Goal: Task Accomplishment & Management: Manage account settings

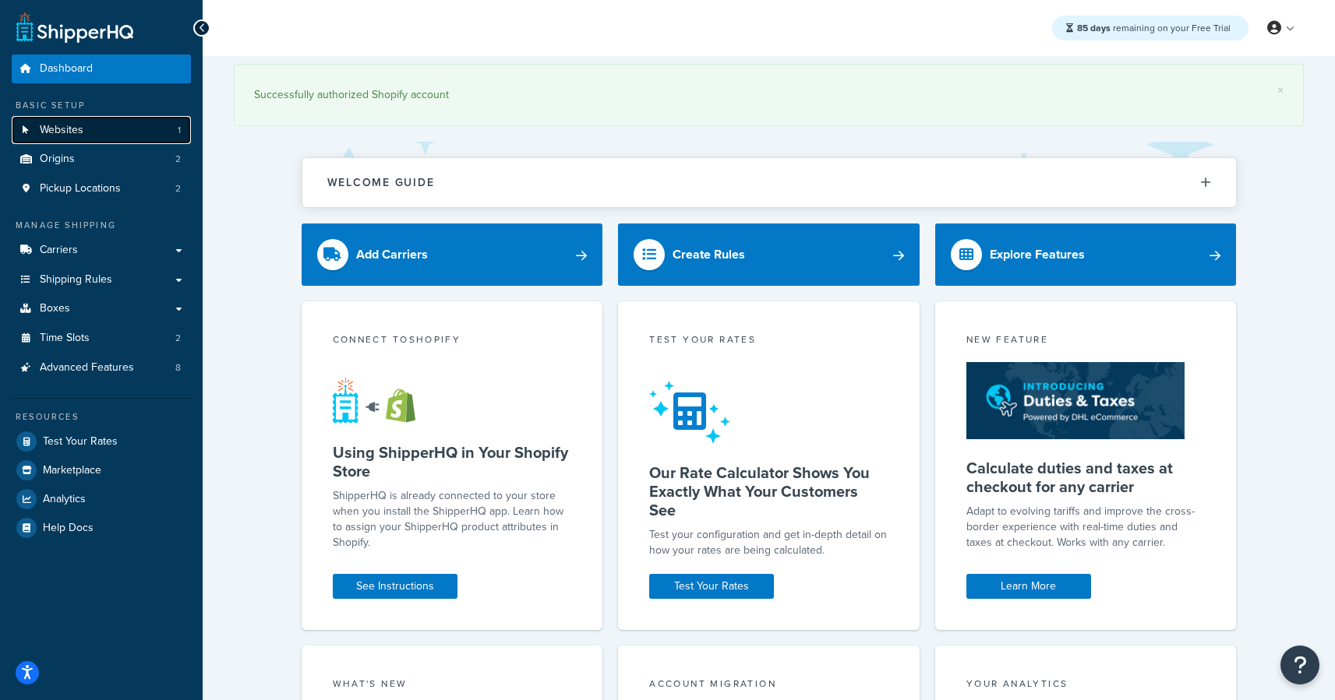
click at [120, 123] on link "Websites 1" at bounding box center [101, 130] width 179 height 29
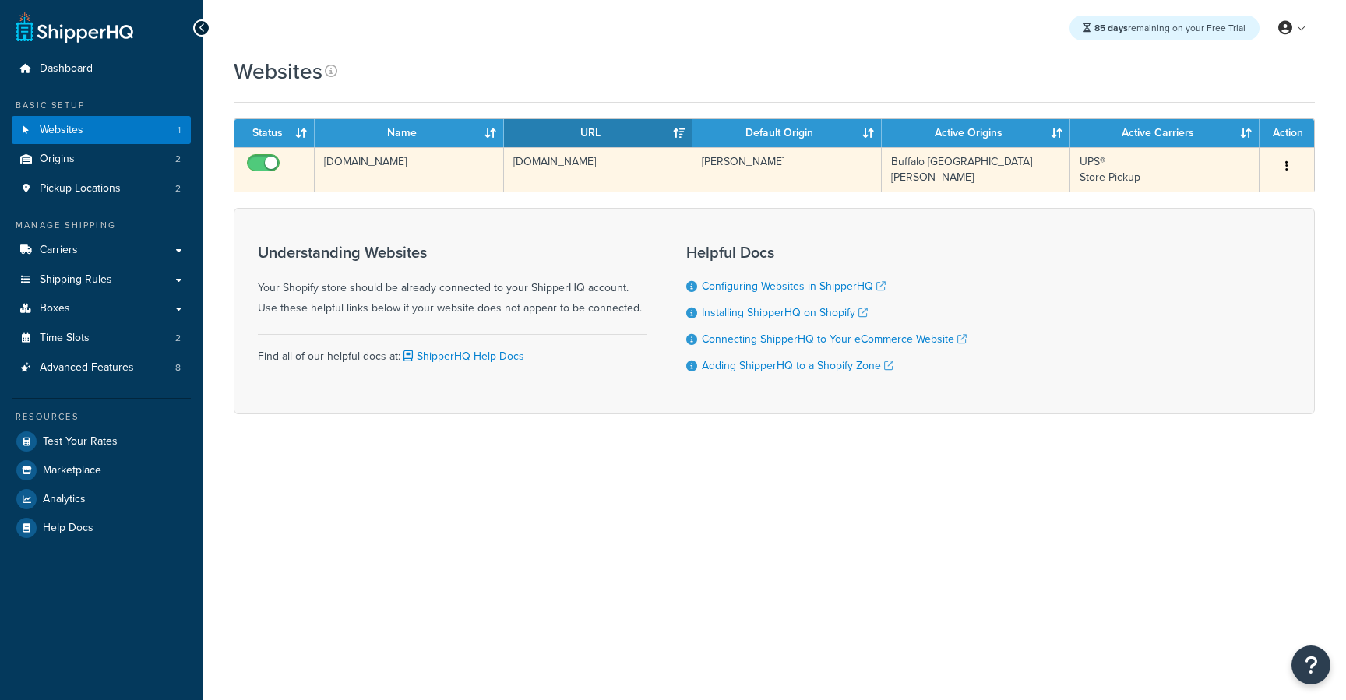
click at [379, 174] on td "ecdemo-sales.myshopify.com" at bounding box center [409, 169] width 189 height 44
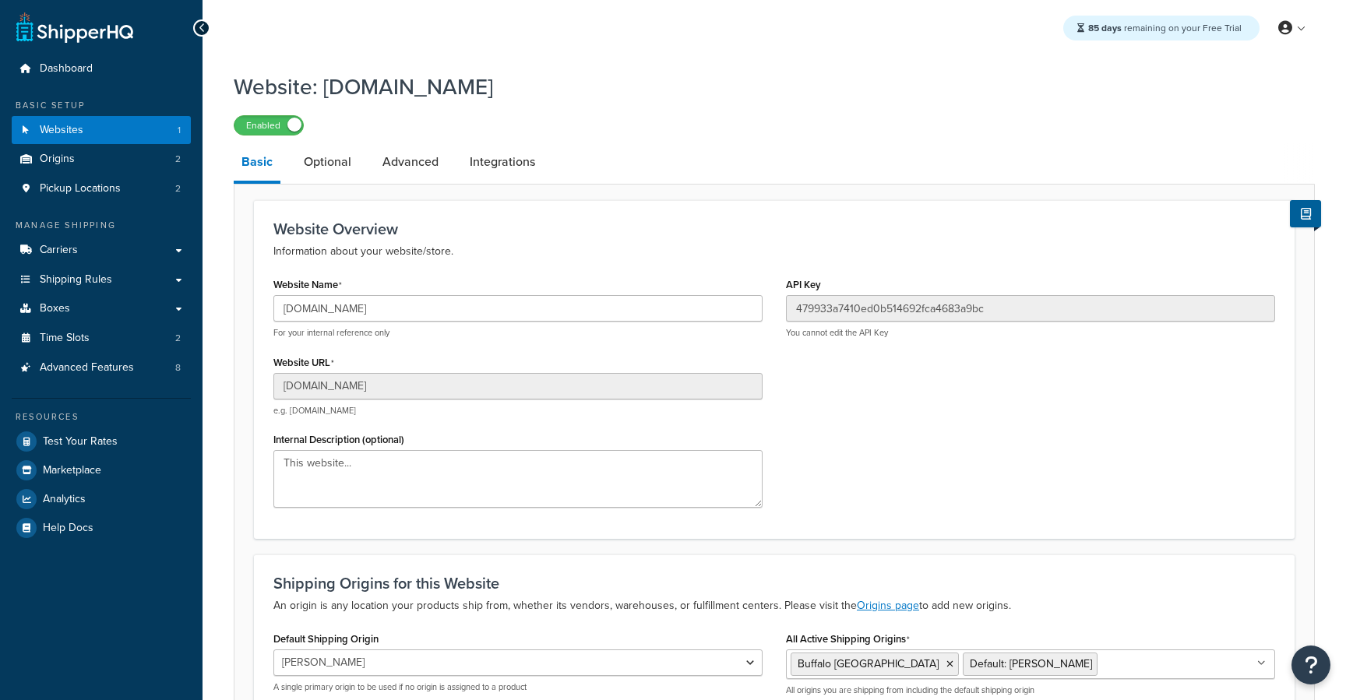
select select "164430"
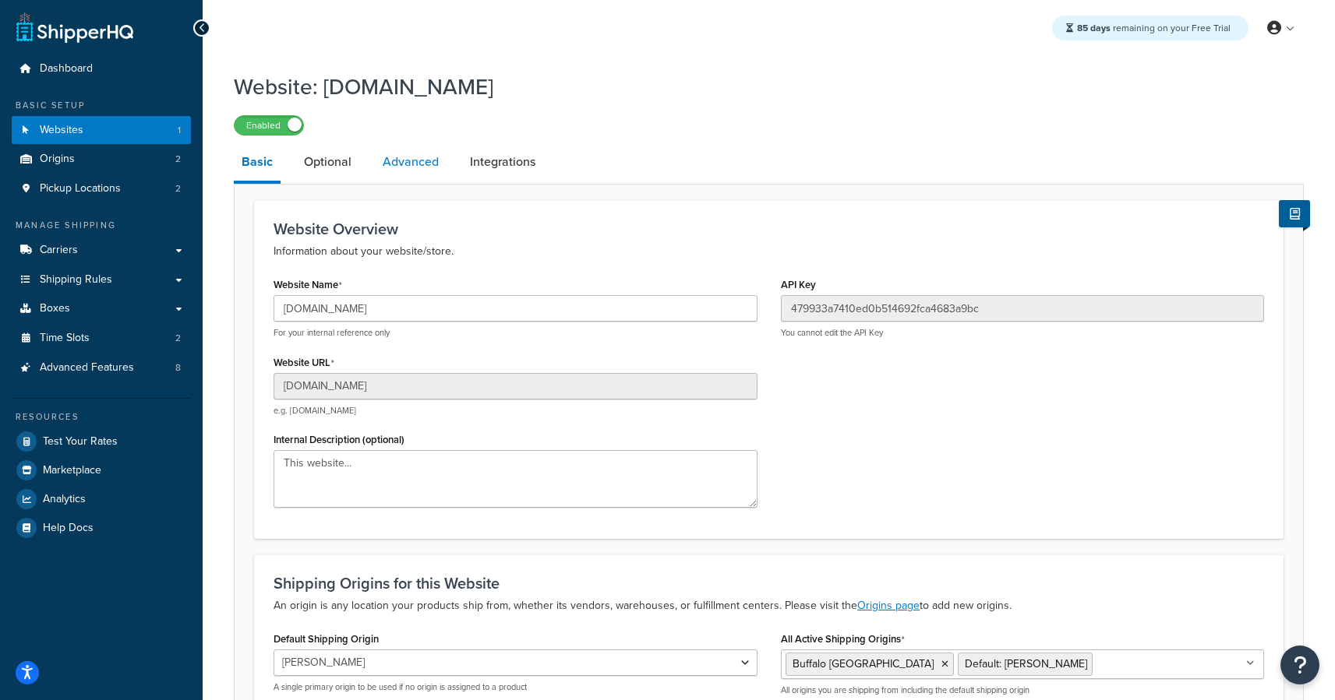
click at [442, 161] on link "Advanced" at bounding box center [411, 161] width 72 height 37
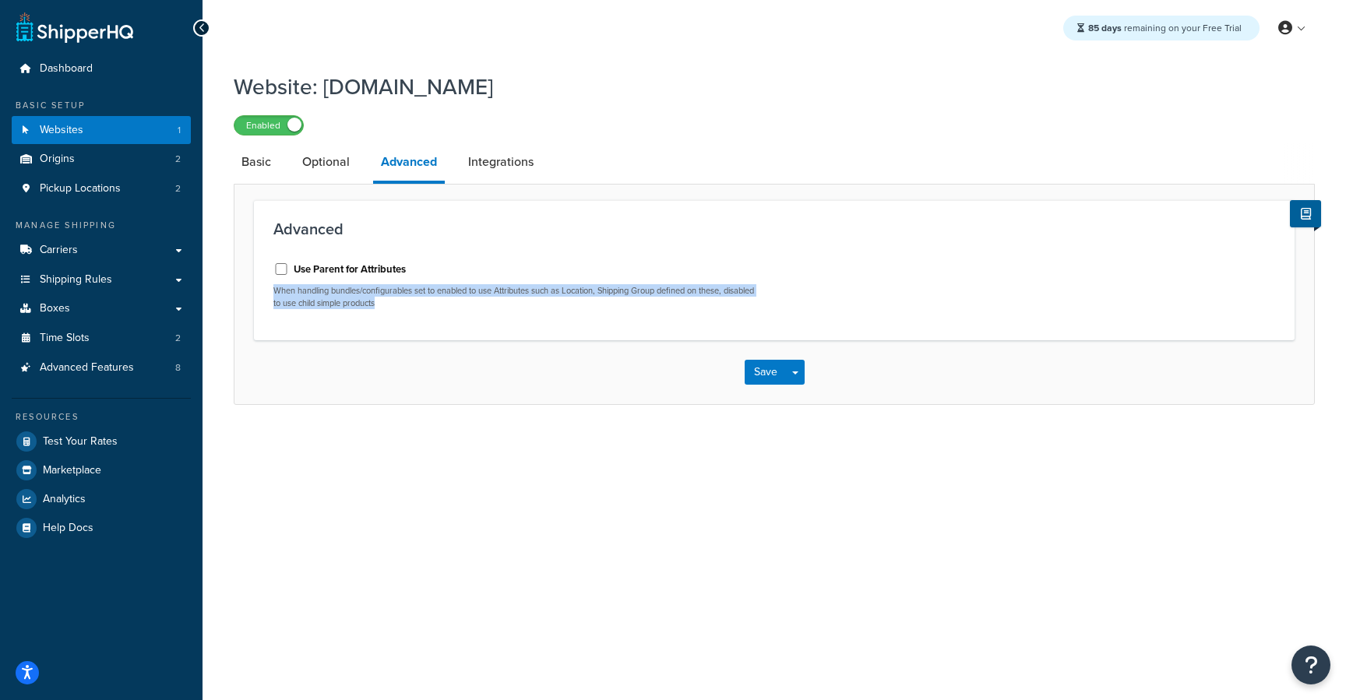
drag, startPoint x: 419, startPoint y: 302, endPoint x: 268, endPoint y: 293, distance: 151.4
click at [268, 293] on div "Use Parent for Attributes When handling bundles/configurables set to enabled to…" at bounding box center [518, 285] width 513 height 71
copy p "When handling bundles/configurables set to enabled to use Attributes such as Lo…"
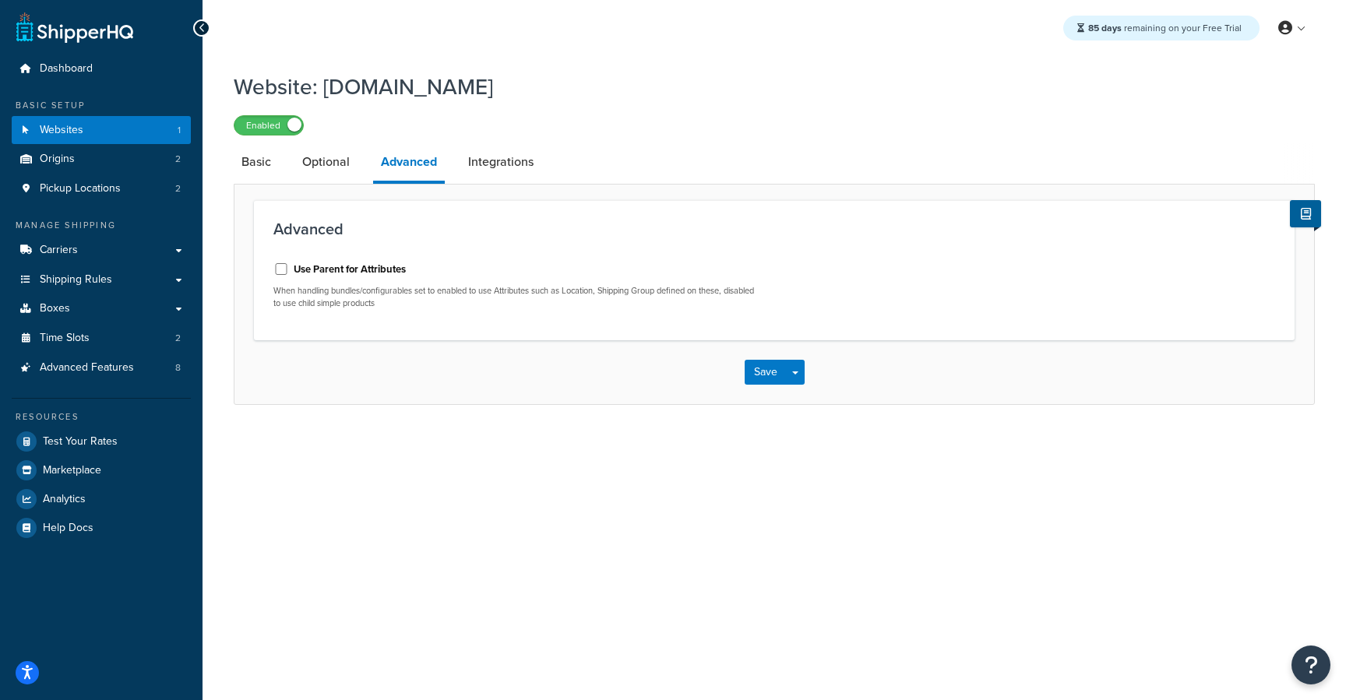
click at [585, 249] on div "Advanced Use Parent for Attributes When handling bundles/configurables set to e…" at bounding box center [774, 270] width 1041 height 140
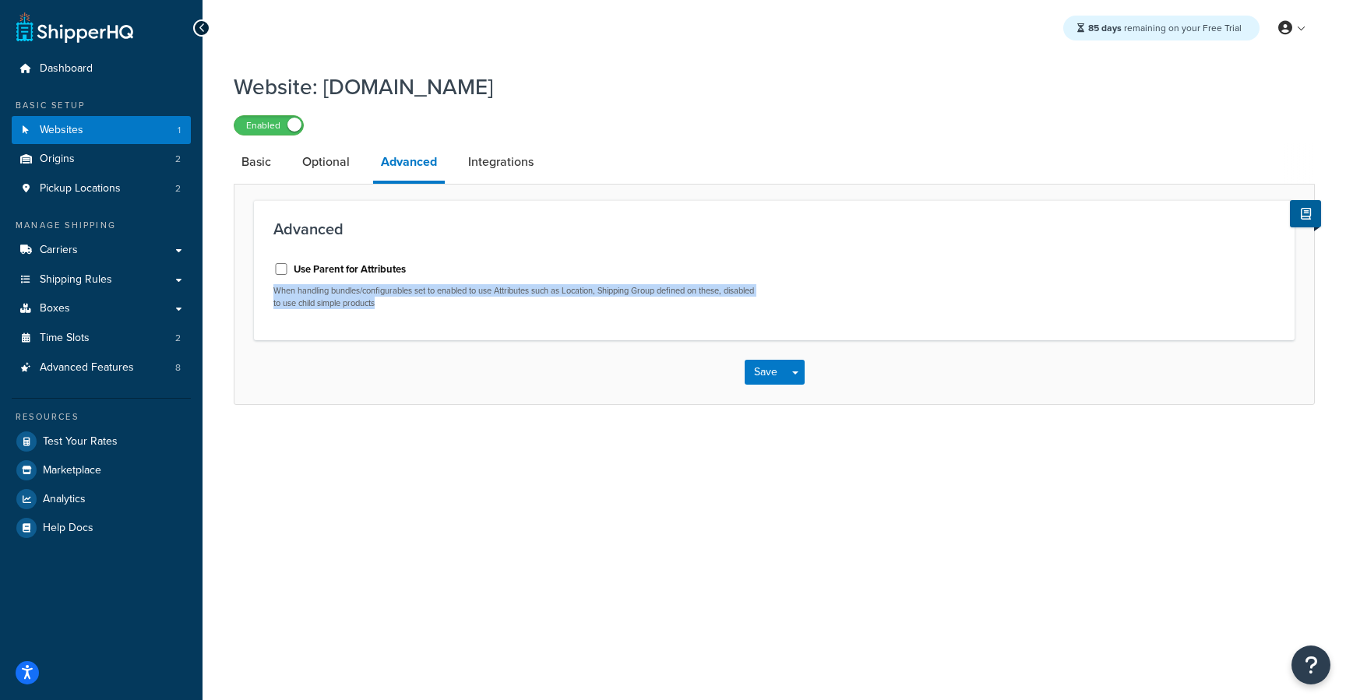
drag, startPoint x: 424, startPoint y: 309, endPoint x: 295, endPoint y: 295, distance: 130.0
click at [256, 296] on div "Advanced Use Parent for Attributes When handling bundles/configurables set to e…" at bounding box center [774, 270] width 1041 height 140
click at [355, 301] on p "When handling bundles/configurables set to enabled to use Attributes such as Lo…" at bounding box center [517, 297] width 489 height 24
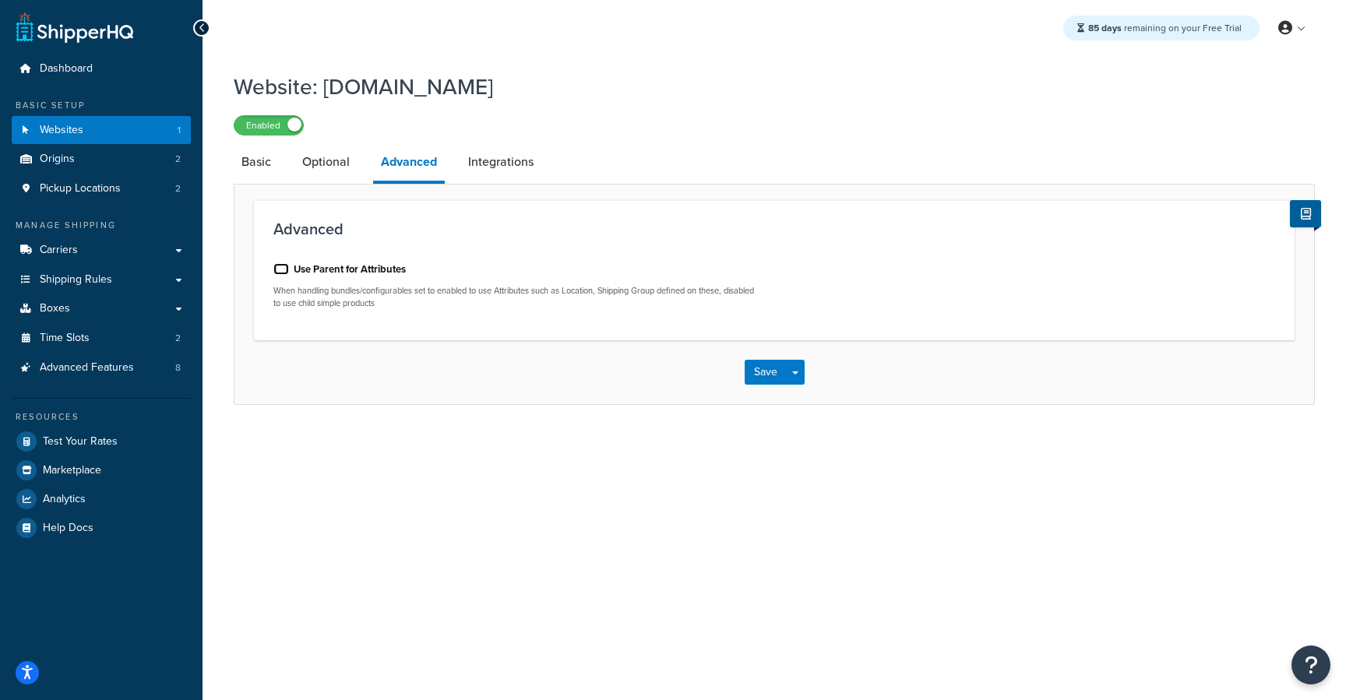
click at [281, 271] on input "Use Parent for Attributes" at bounding box center [281, 269] width 16 height 12
checkbox input "false"
click at [584, 258] on div "Use Parent for Attributes" at bounding box center [517, 267] width 489 height 23
click at [259, 168] on link "Basic" at bounding box center [256, 161] width 45 height 37
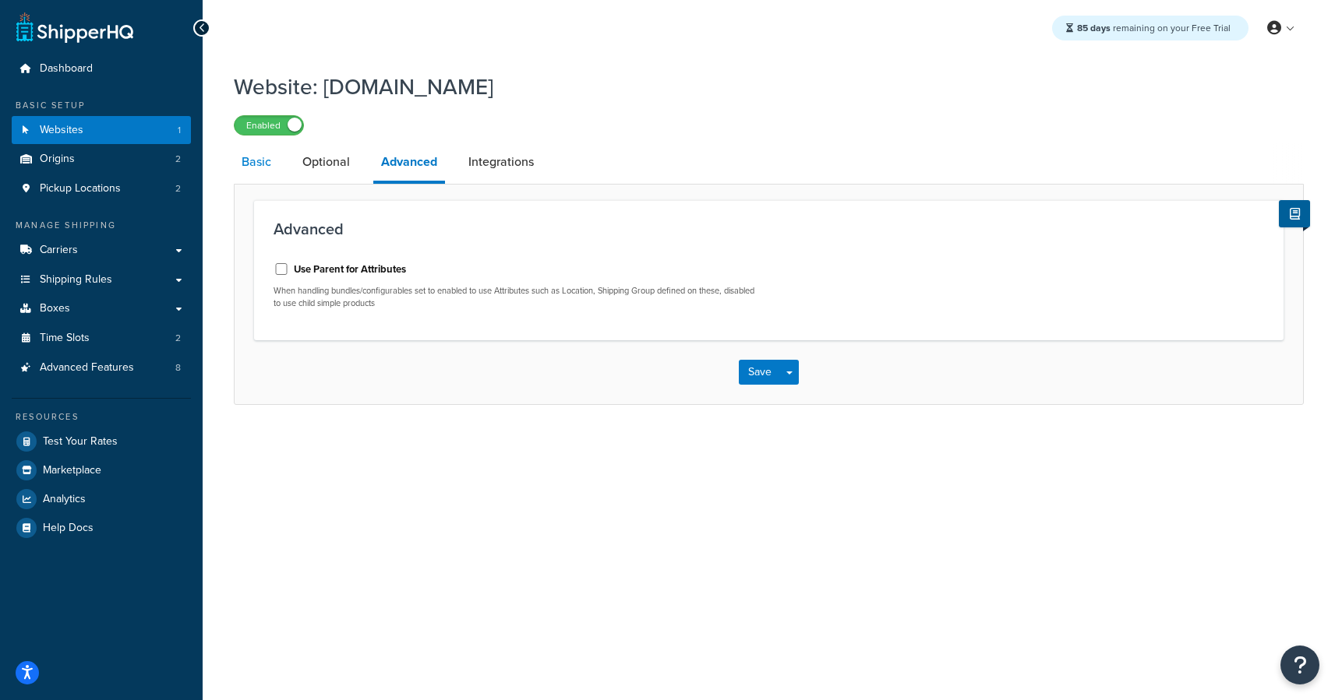
select select "164430"
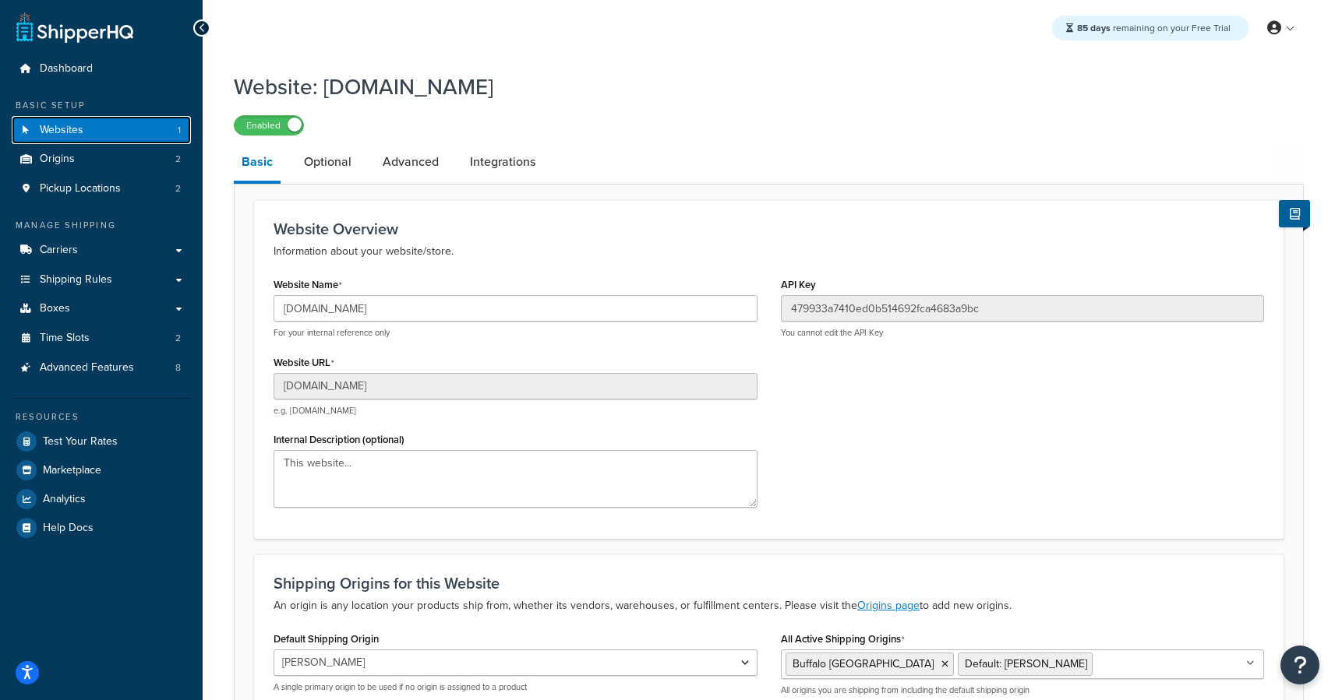
click at [100, 139] on link "Websites 1" at bounding box center [101, 130] width 179 height 29
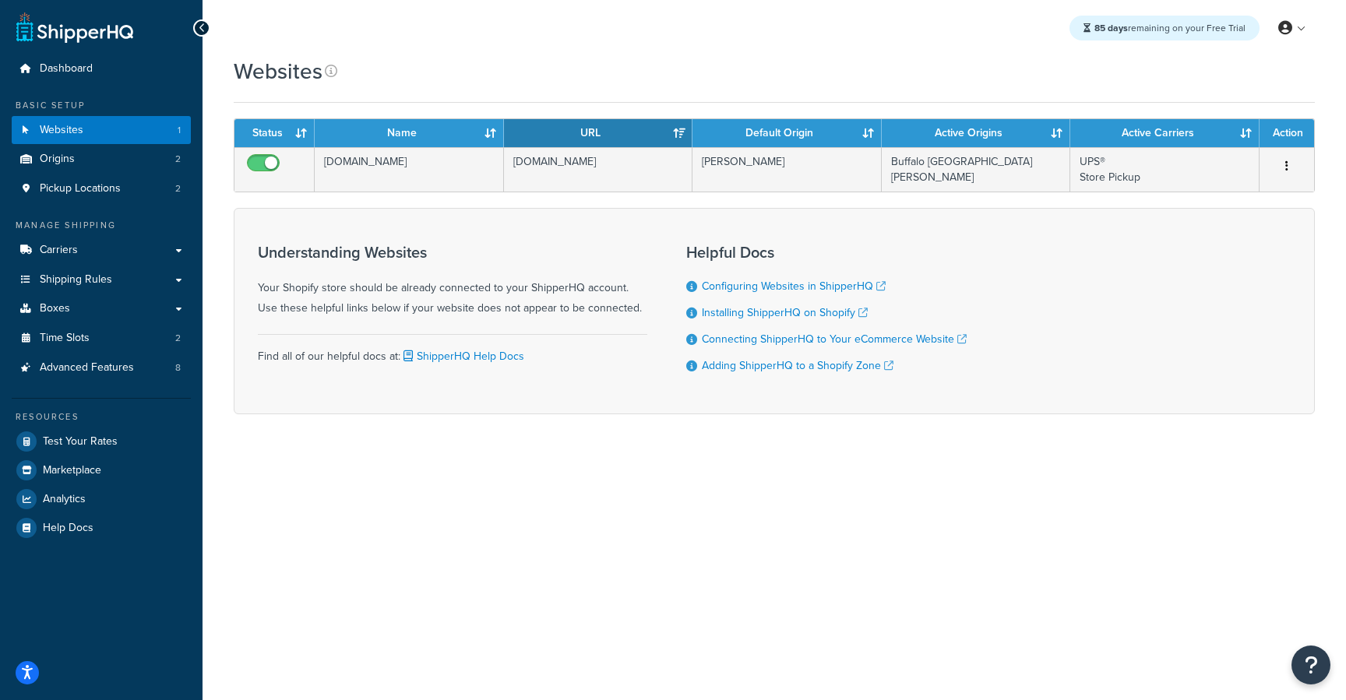
click at [491, 129] on th "Name" at bounding box center [409, 133] width 189 height 28
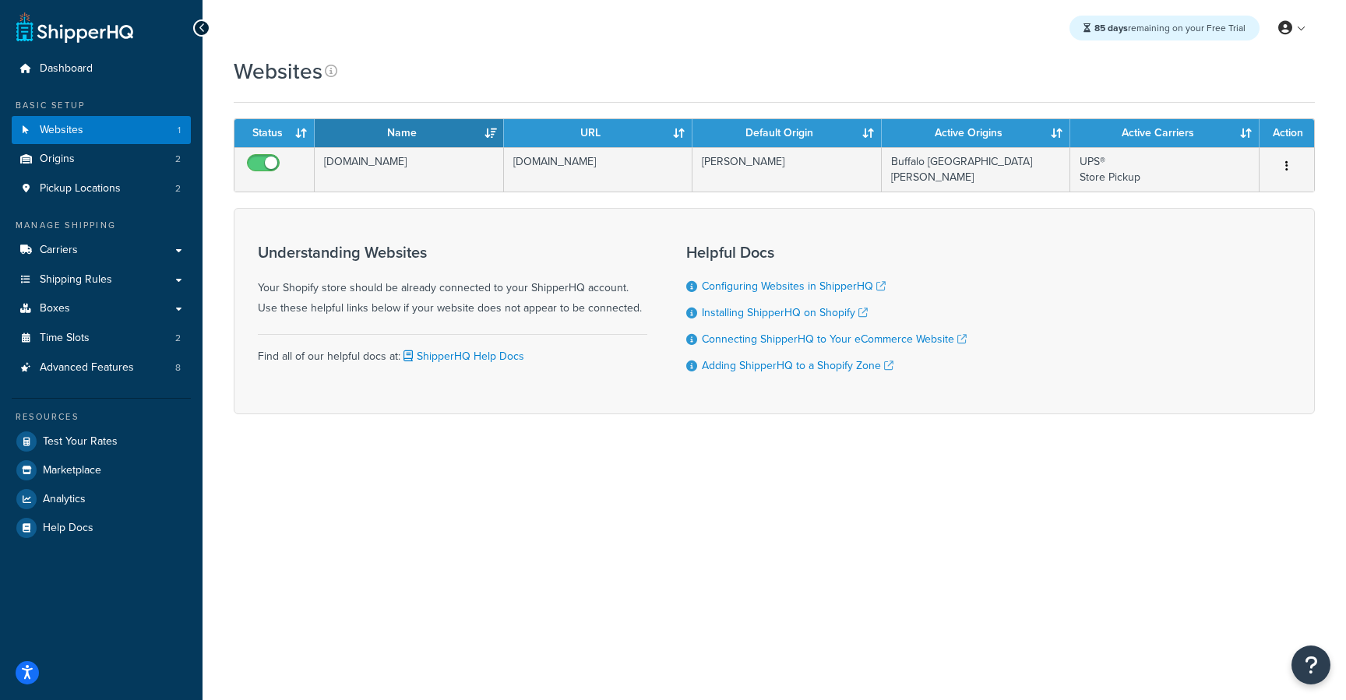
click at [491, 129] on th "Name" at bounding box center [409, 133] width 189 height 28
click at [306, 129] on th "Status" at bounding box center [275, 133] width 80 height 28
click at [301, 122] on th "Status" at bounding box center [275, 133] width 80 height 28
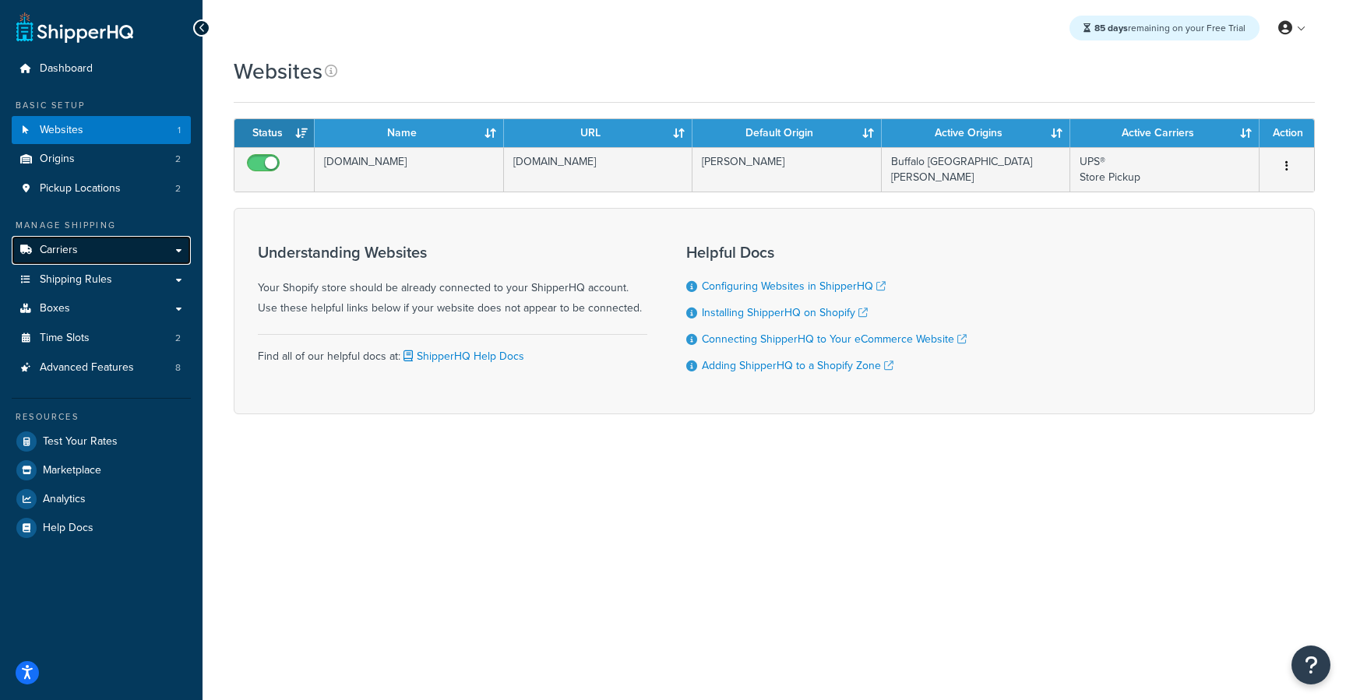
click at [87, 256] on link "Carriers" at bounding box center [101, 250] width 179 height 29
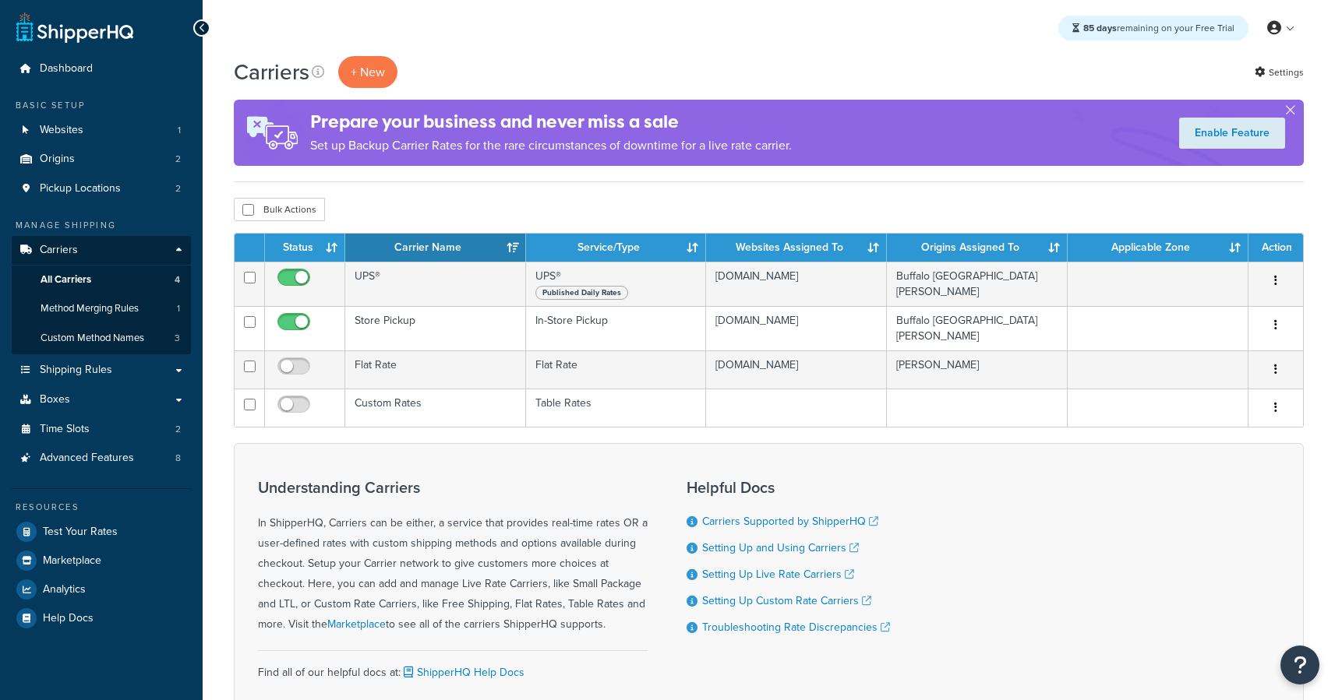
click at [510, 250] on th "Carrier Name" at bounding box center [435, 248] width 181 height 28
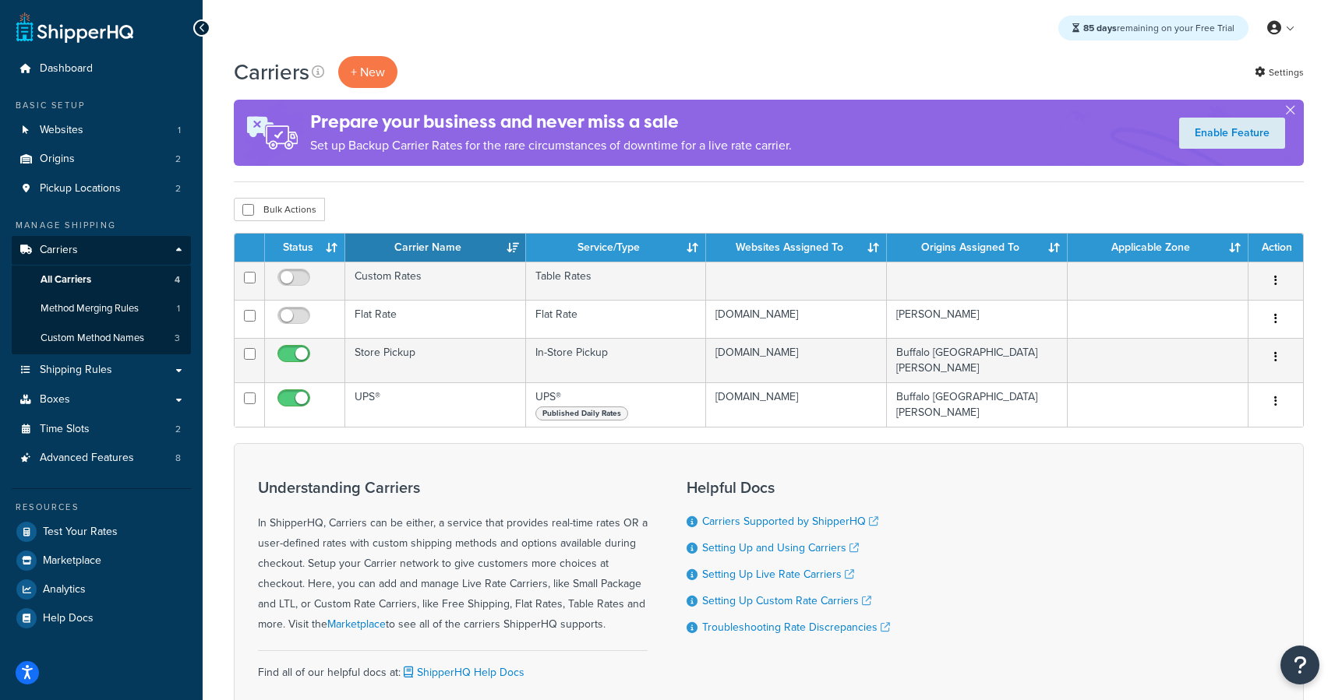
click at [513, 251] on th "Carrier Name" at bounding box center [435, 248] width 181 height 28
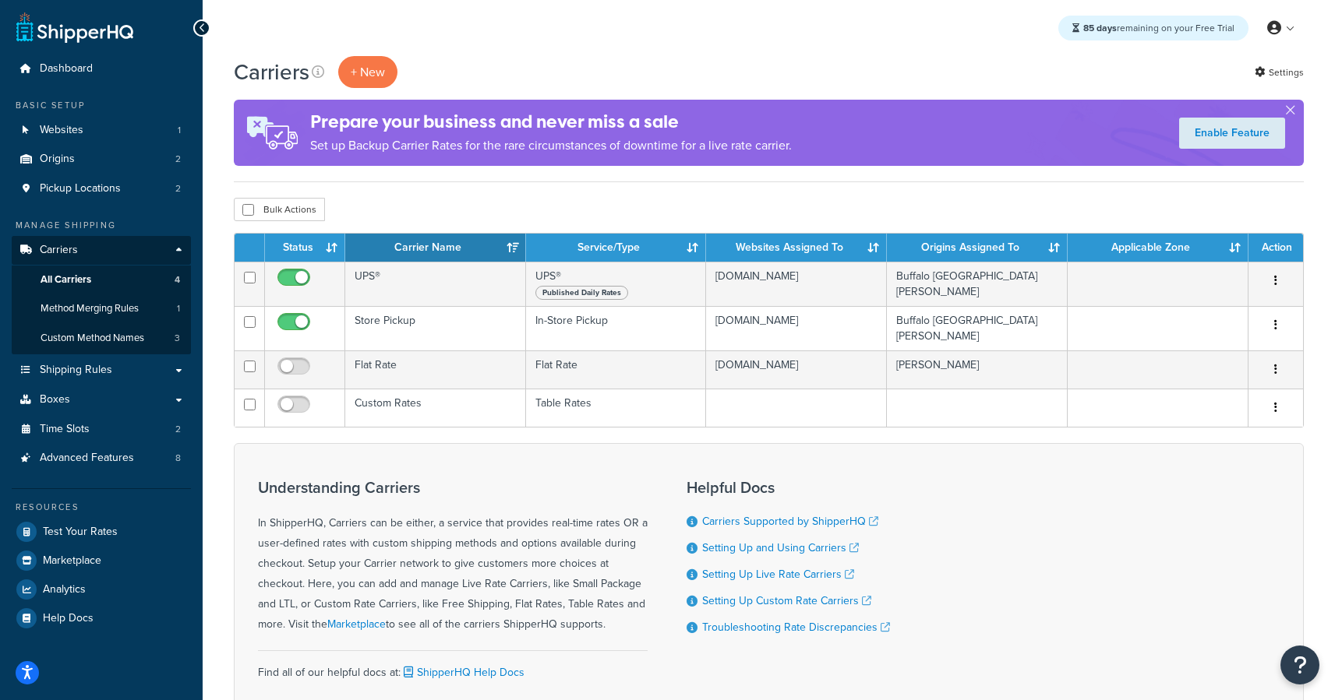
click at [690, 242] on th "Service/Type" at bounding box center [616, 248] width 181 height 28
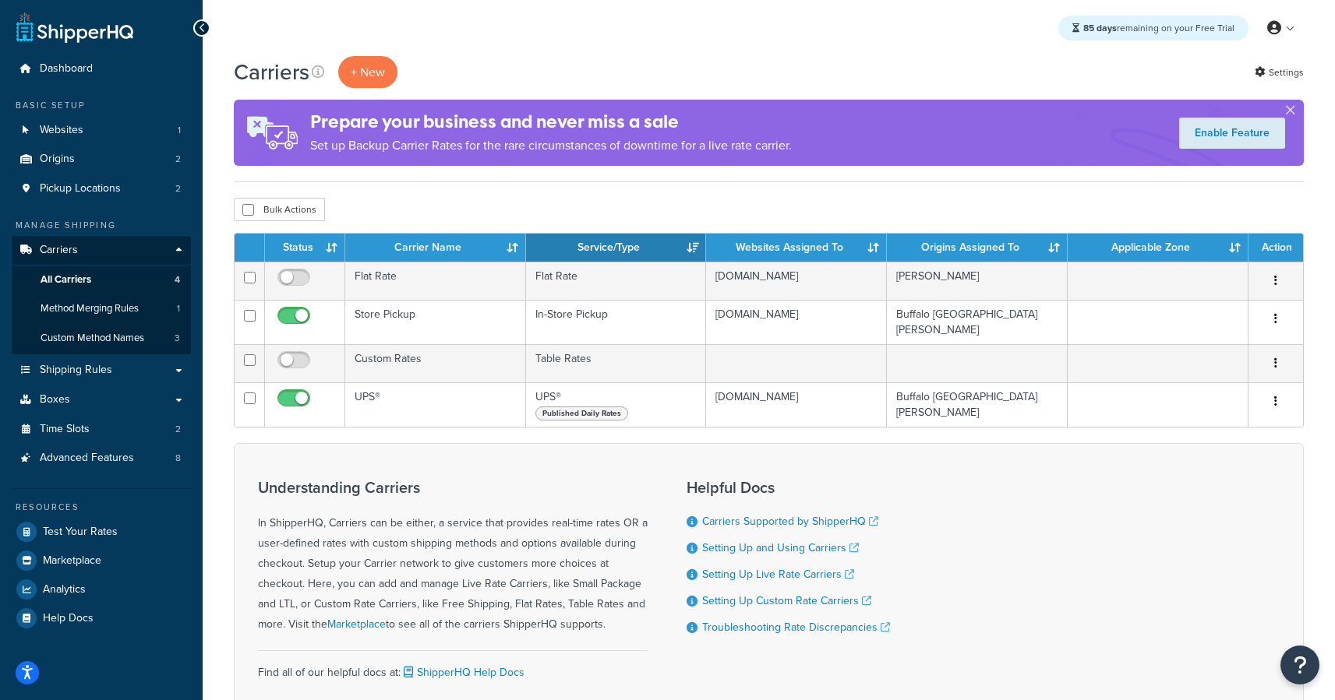
click at [514, 245] on th "Carrier Name" at bounding box center [435, 248] width 181 height 28
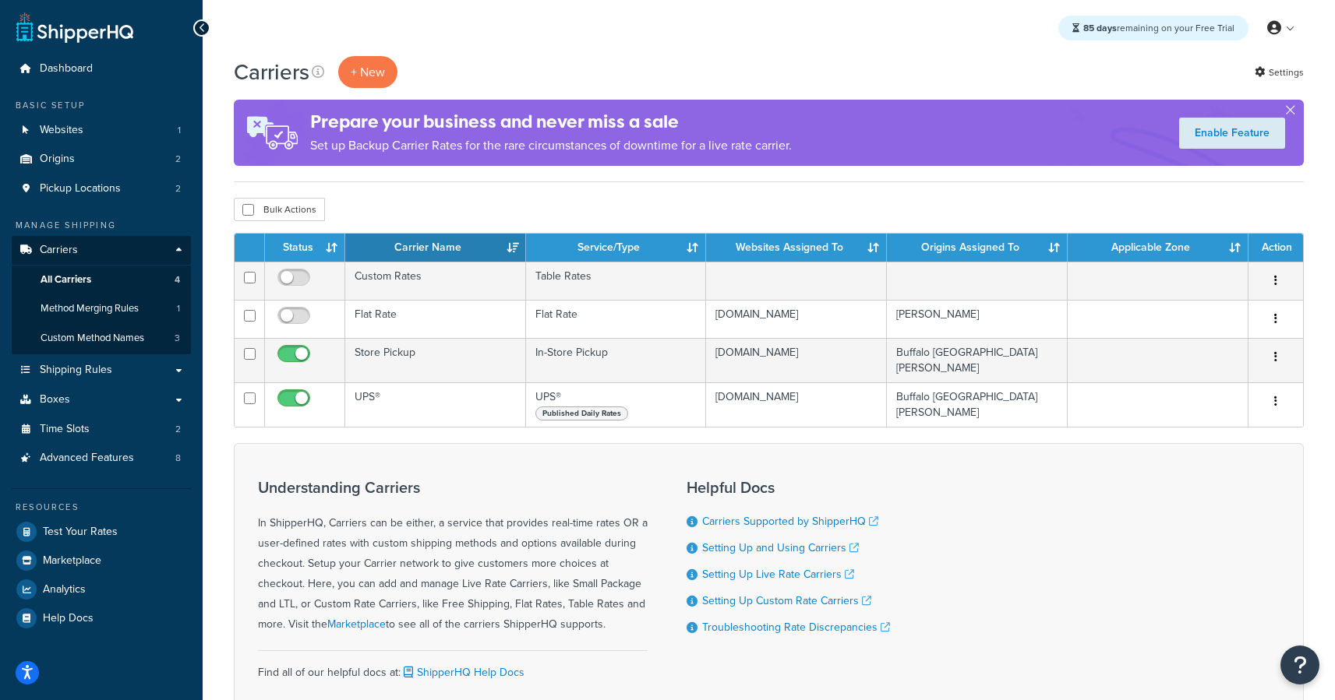
click at [701, 242] on th "Service/Type" at bounding box center [616, 248] width 181 height 28
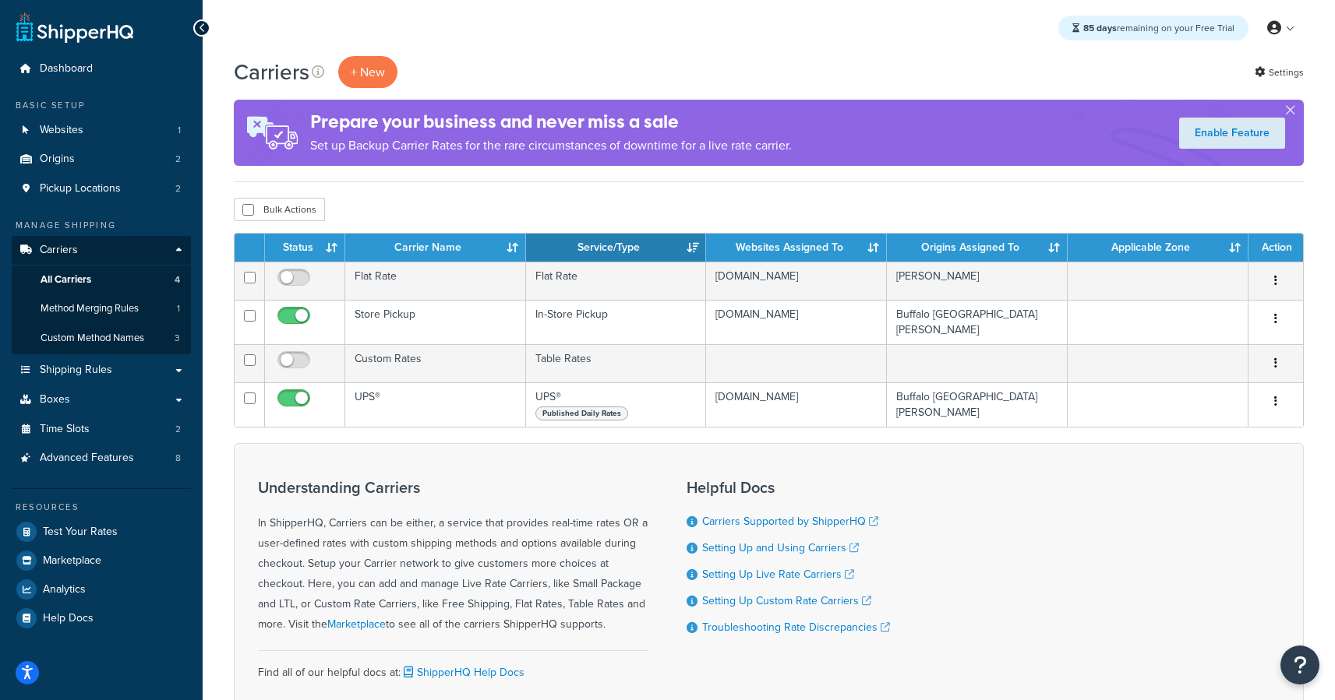
click at [694, 248] on th "Service/Type" at bounding box center [616, 248] width 181 height 28
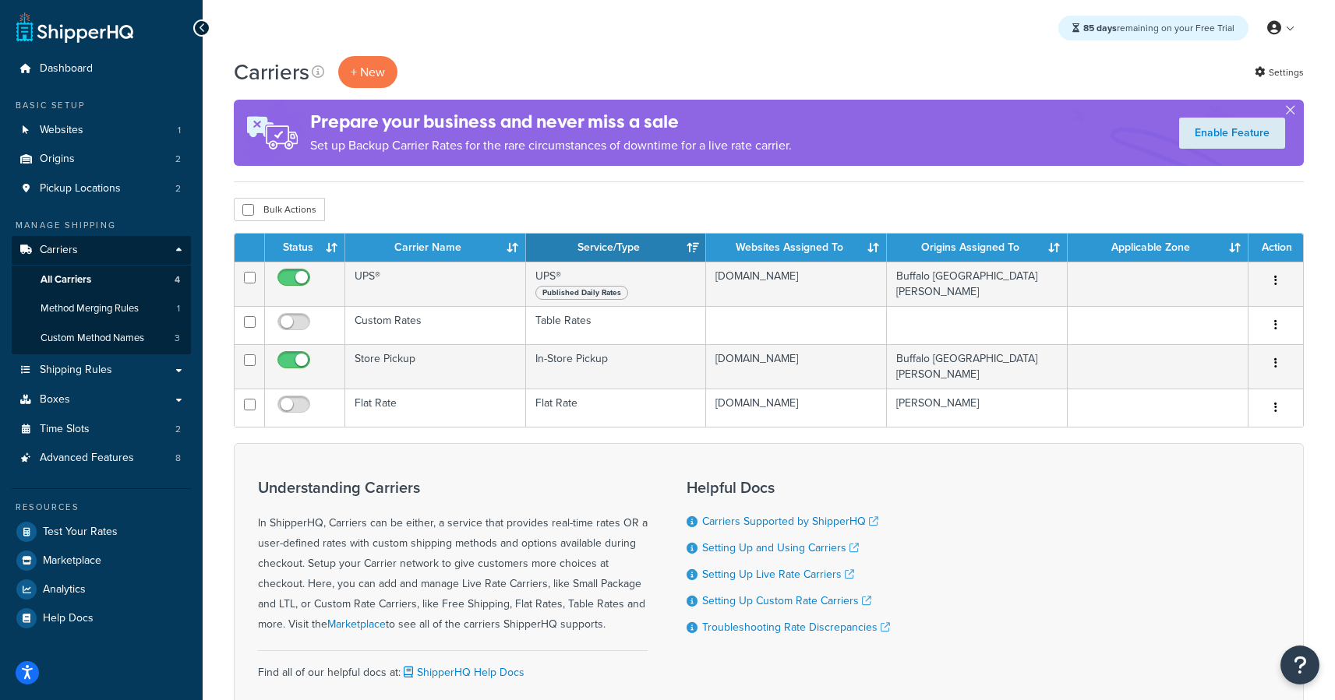
click at [512, 247] on th "Carrier Name" at bounding box center [435, 248] width 181 height 28
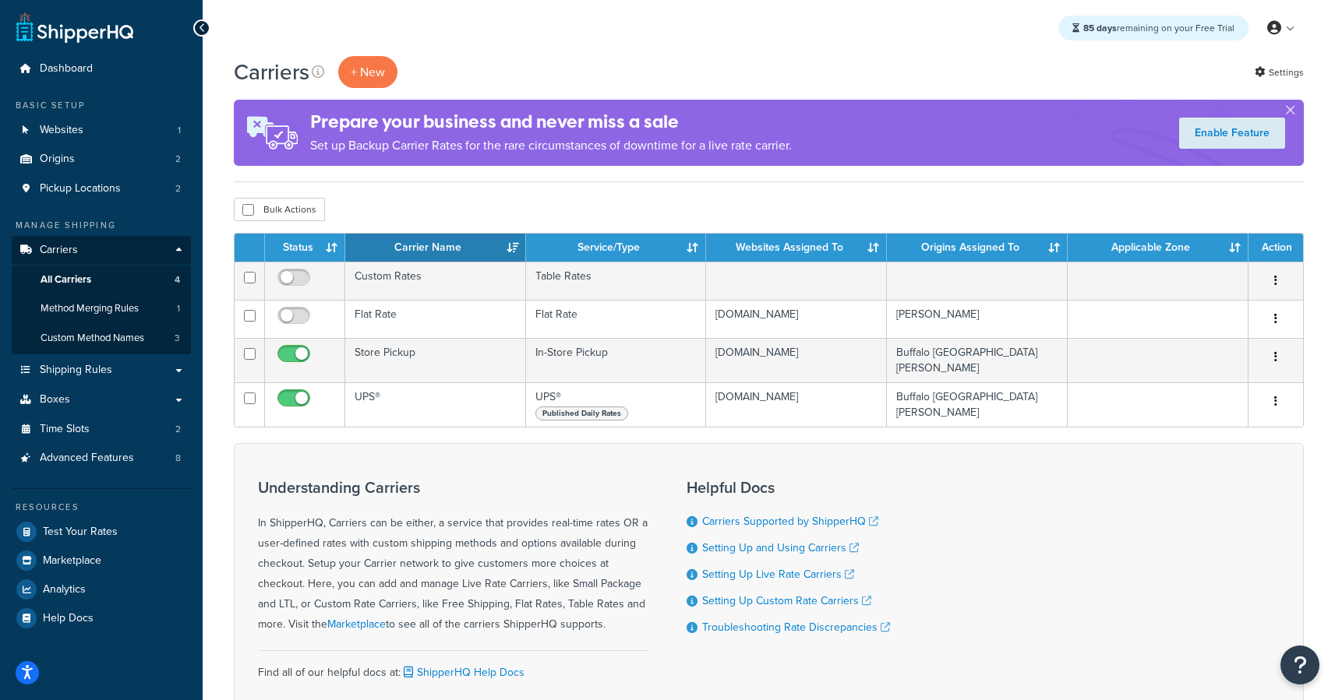
click at [512, 247] on th "Carrier Name" at bounding box center [435, 248] width 181 height 28
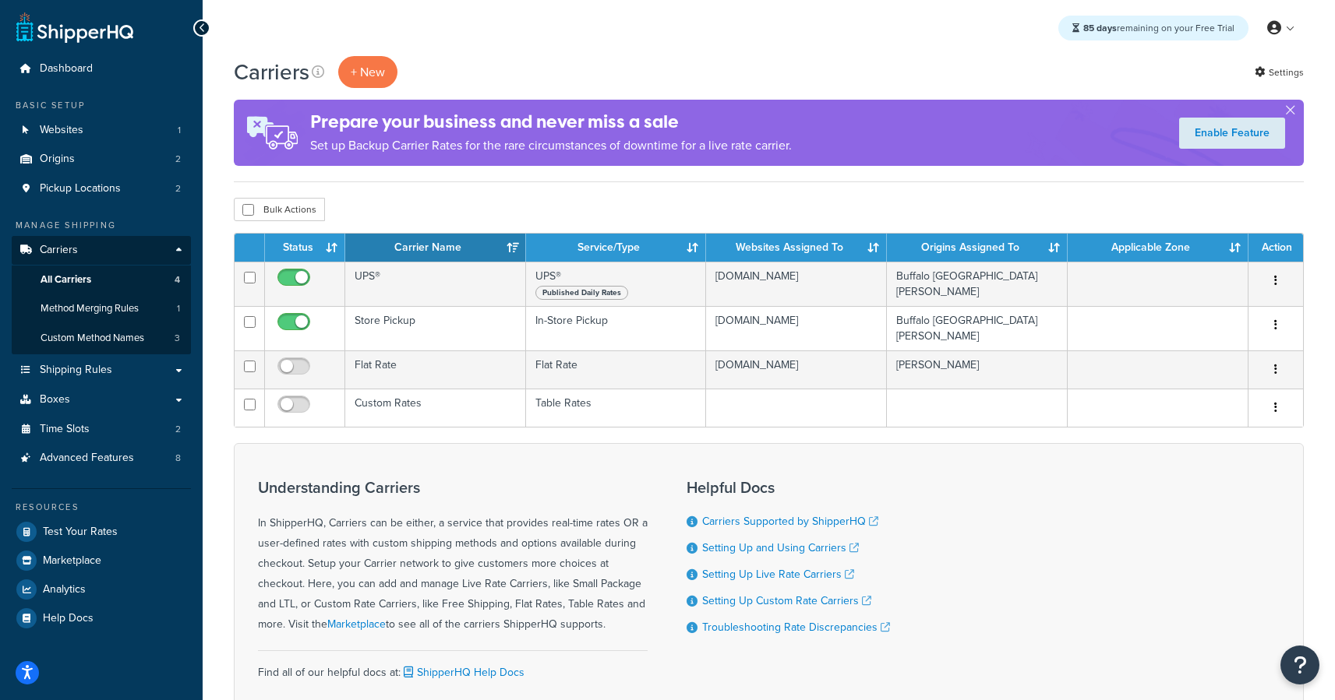
click at [512, 247] on th "Carrier Name" at bounding box center [435, 248] width 181 height 28
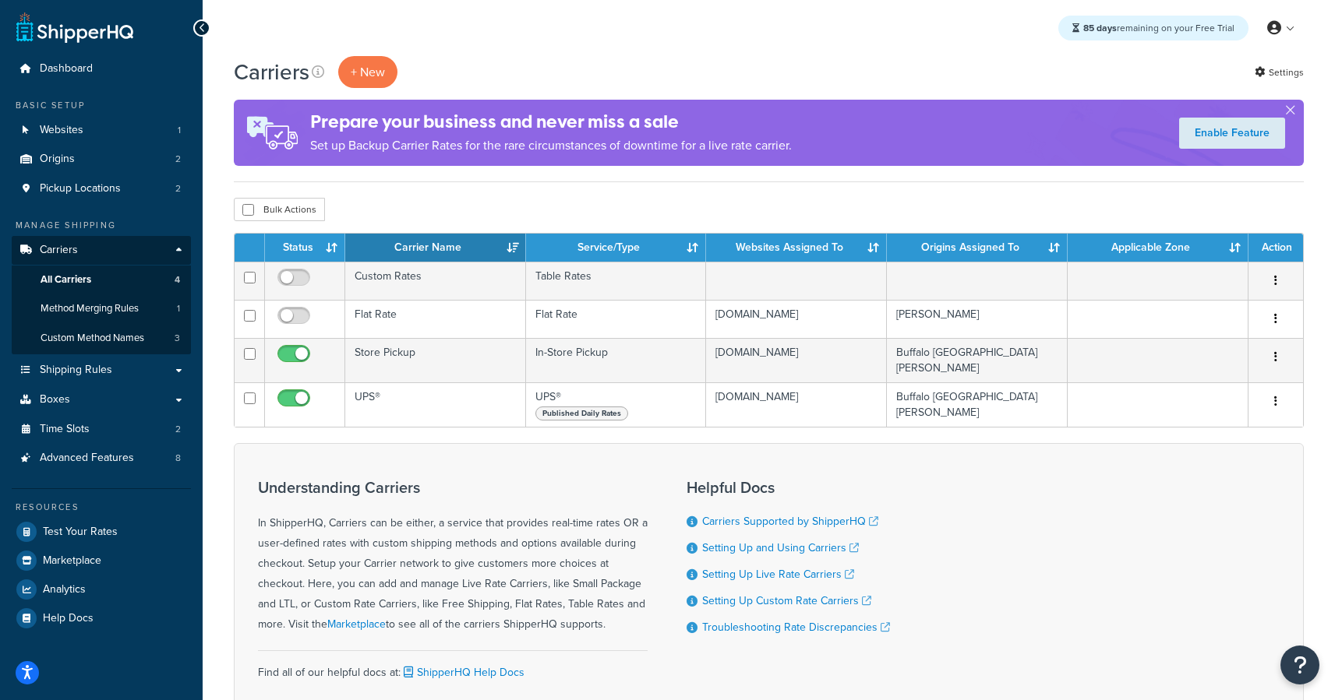
click at [435, 205] on div "Bulk Actions Duplicate Delete" at bounding box center [769, 209] width 1070 height 23
click at [245, 204] on input "checkbox" at bounding box center [248, 210] width 12 height 12
checkbox input "true"
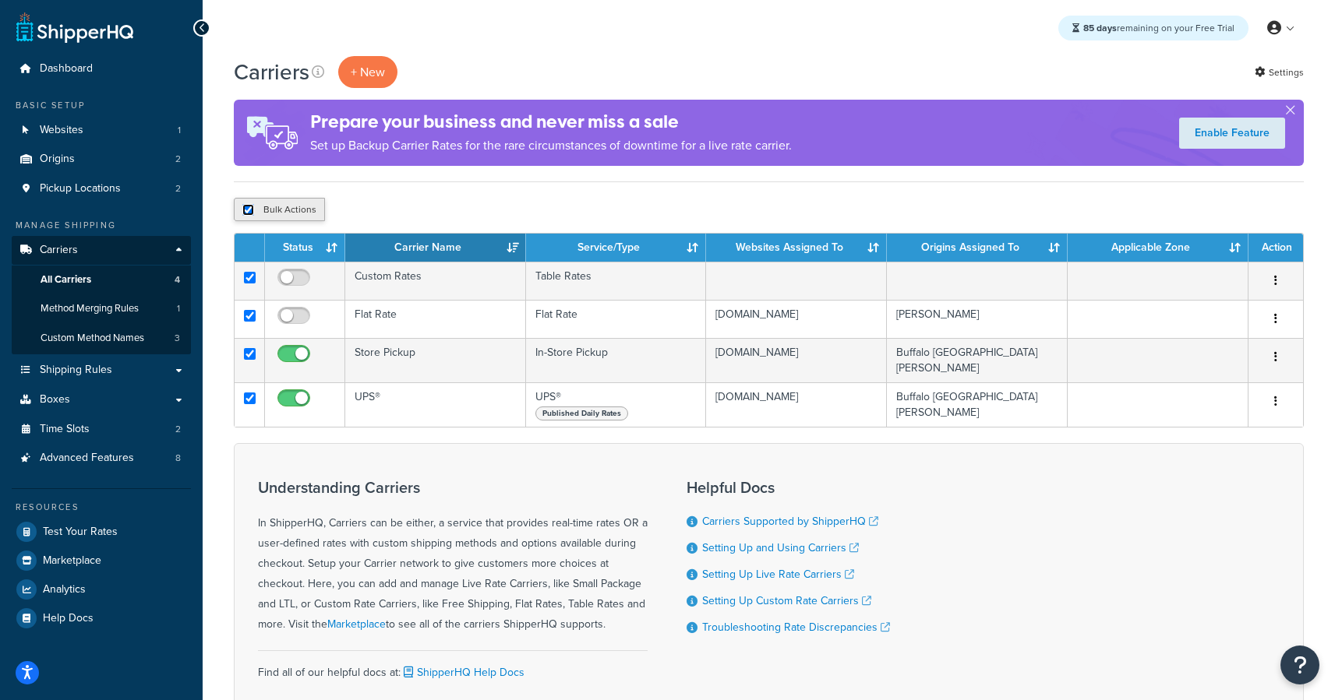
checkbox input "true"
click at [248, 206] on input "checkbox" at bounding box center [248, 210] width 12 height 12
checkbox input "false"
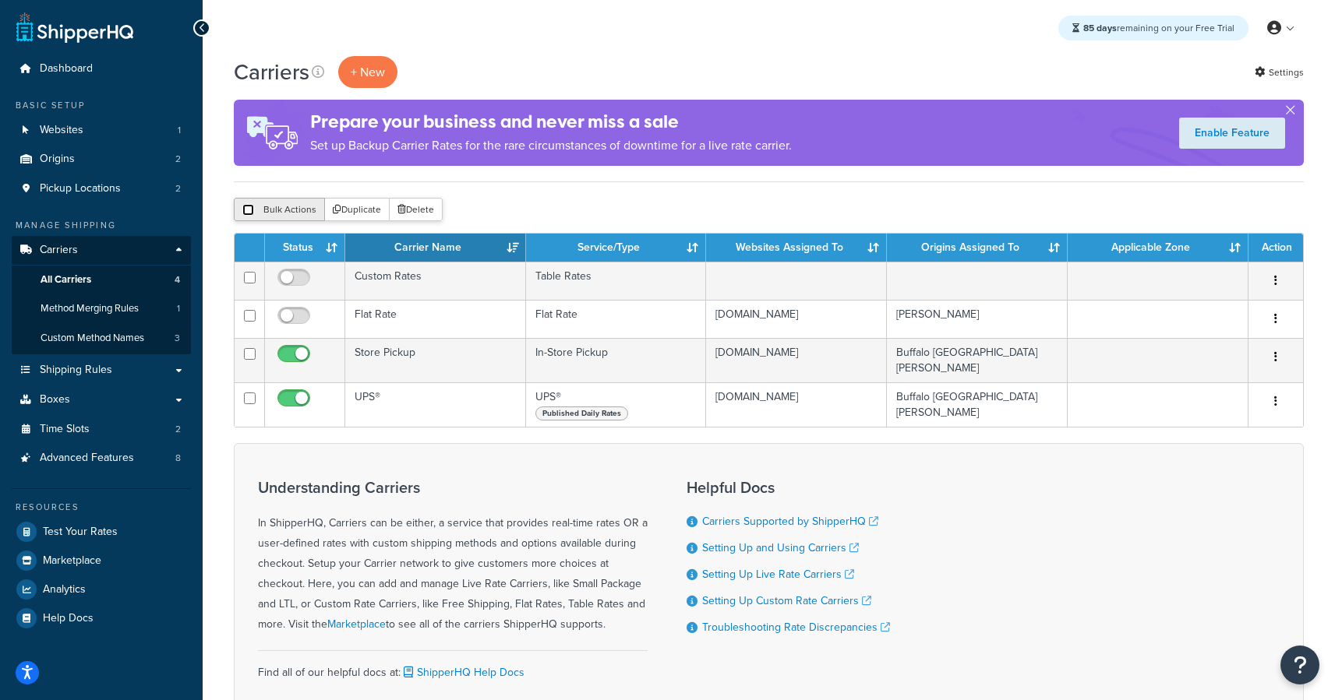
checkbox input "false"
click at [422, 192] on div "Carriers + New Settings Prepare your business and never miss a sale Set up Back…" at bounding box center [769, 420] width 1132 height 729
click at [255, 209] on button "Bulk Actions" at bounding box center [279, 209] width 91 height 23
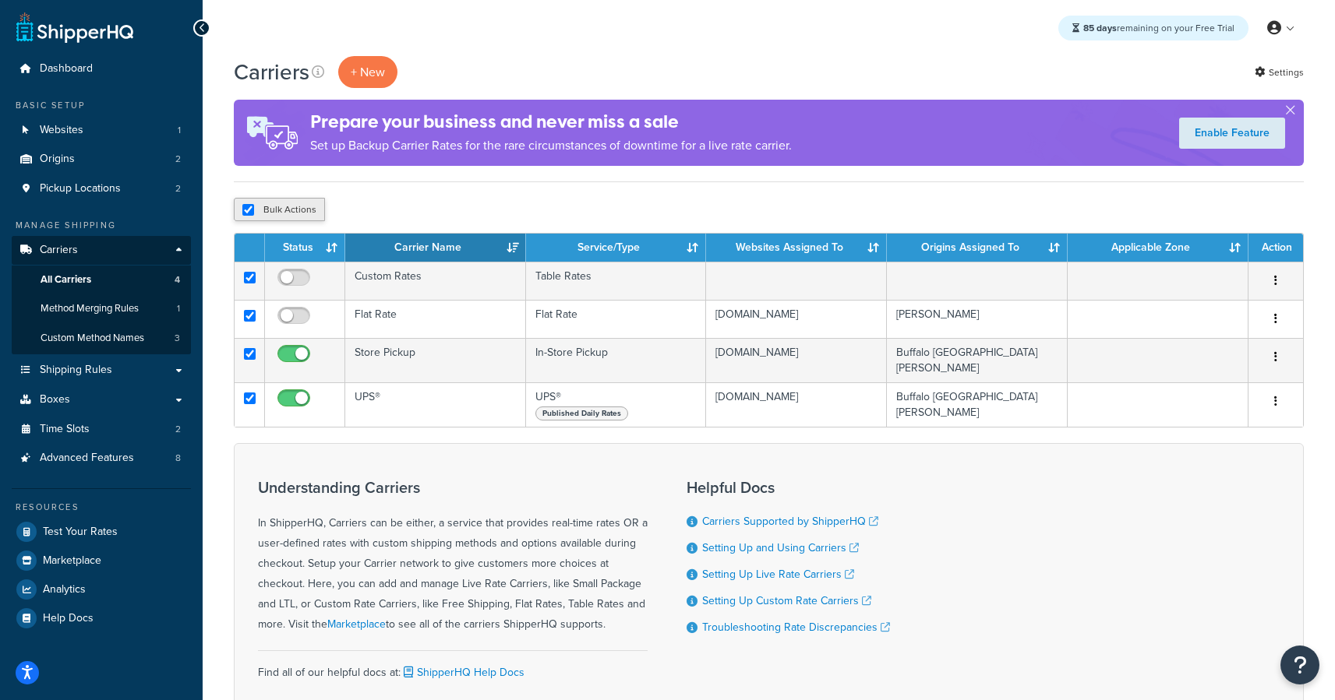
checkbox input "true"
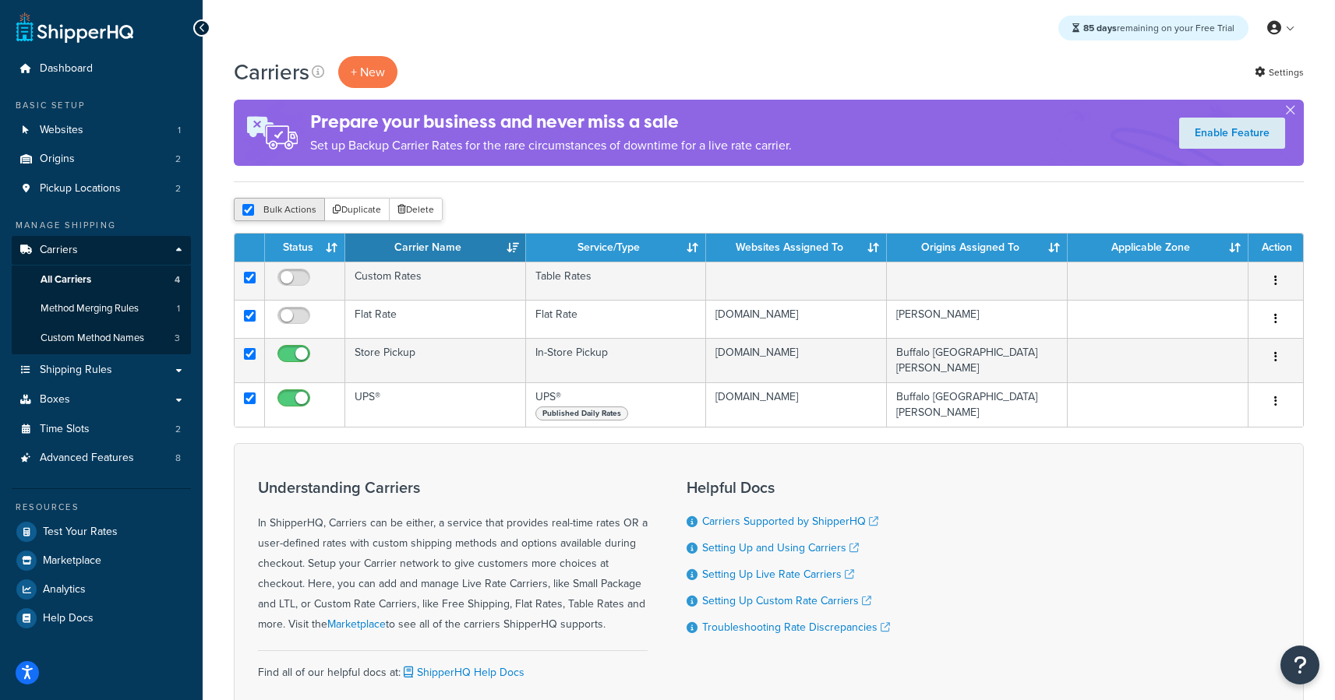
click at [255, 209] on button "Bulk Actions" at bounding box center [279, 209] width 91 height 23
checkbox input "false"
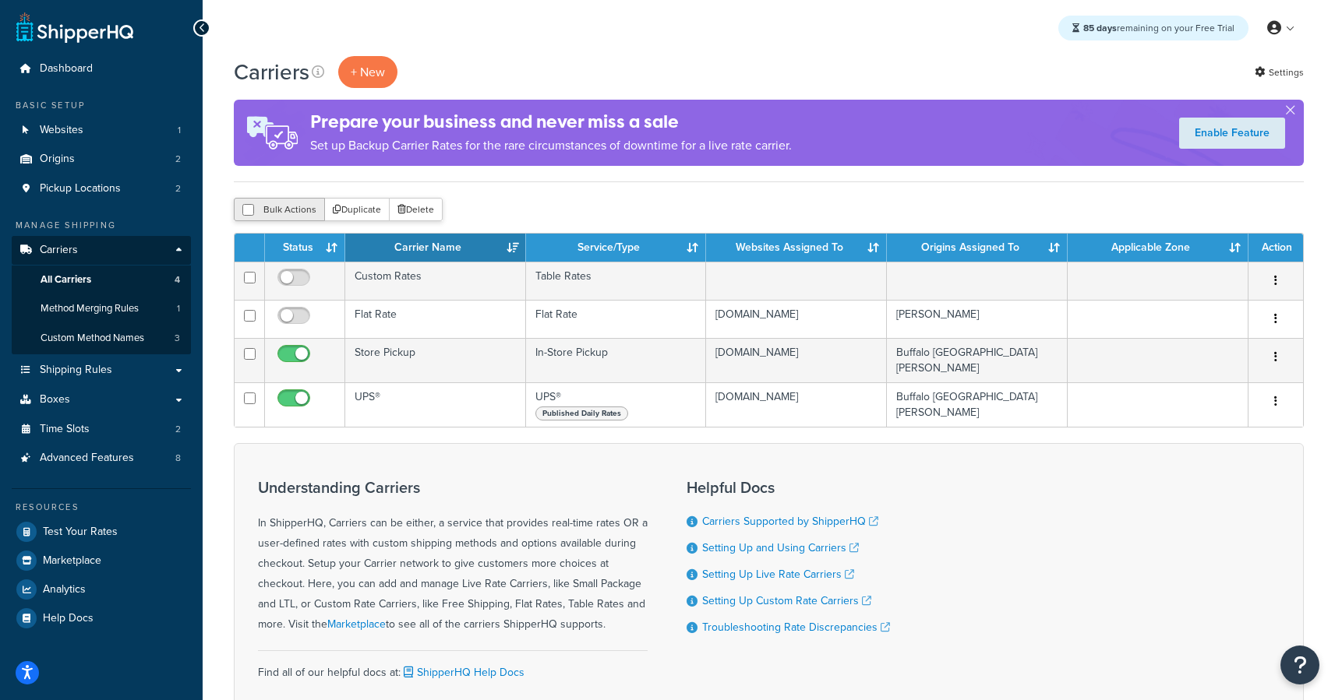
checkbox input "false"
click at [532, 203] on div "Bulk Actions Duplicate Delete" at bounding box center [769, 209] width 1070 height 23
click at [530, 250] on th "Service/Type" at bounding box center [616, 248] width 181 height 28
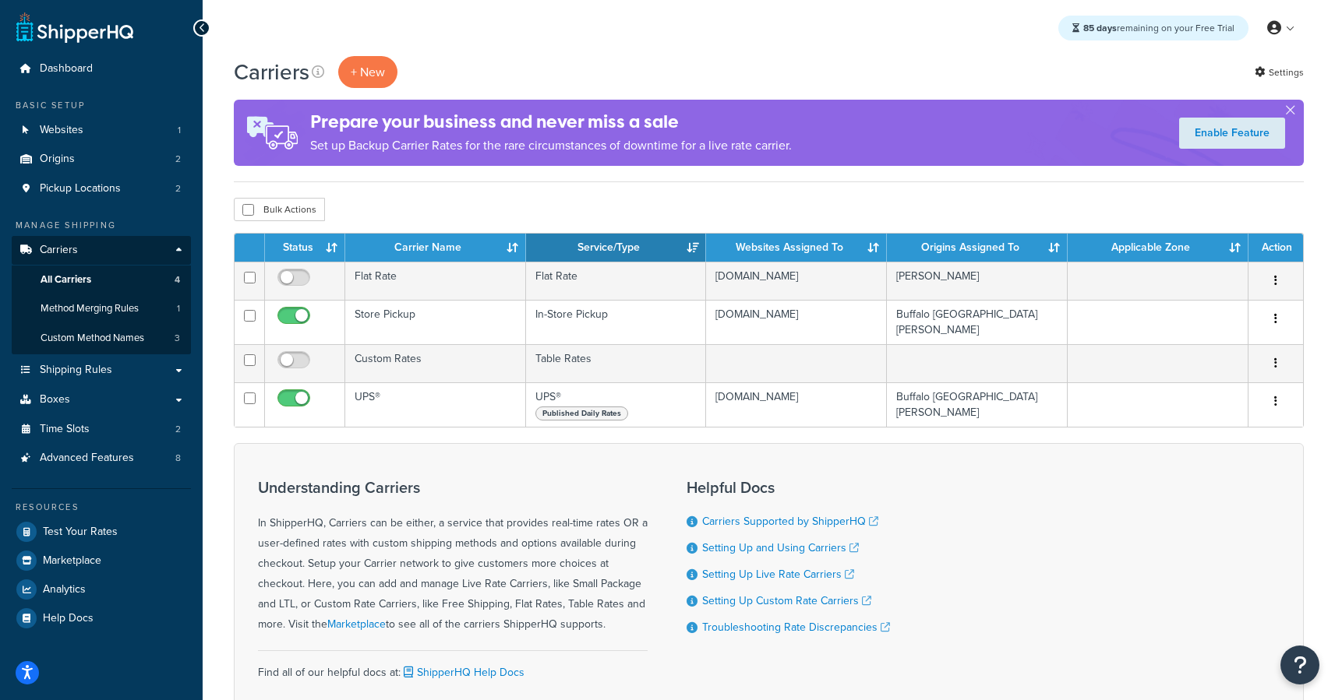
click at [517, 248] on th "Carrier Name" at bounding box center [435, 248] width 181 height 28
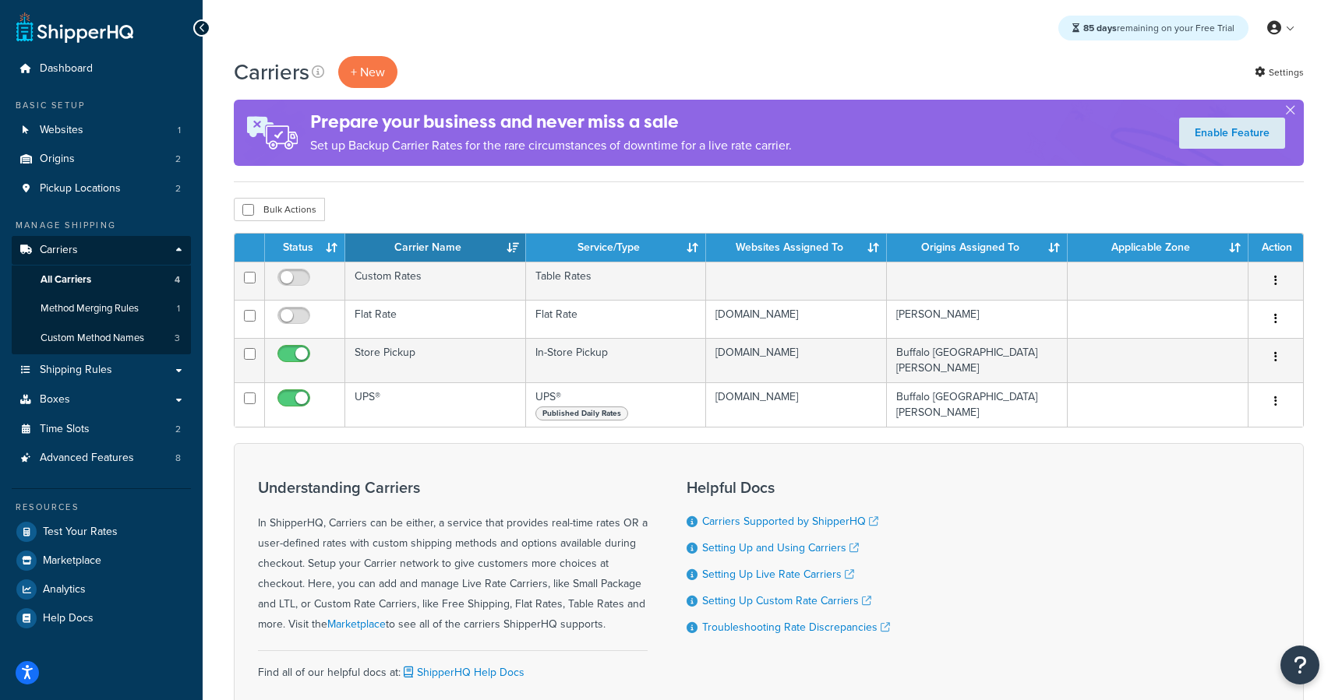
click at [702, 247] on th "Service/Type" at bounding box center [616, 248] width 181 height 28
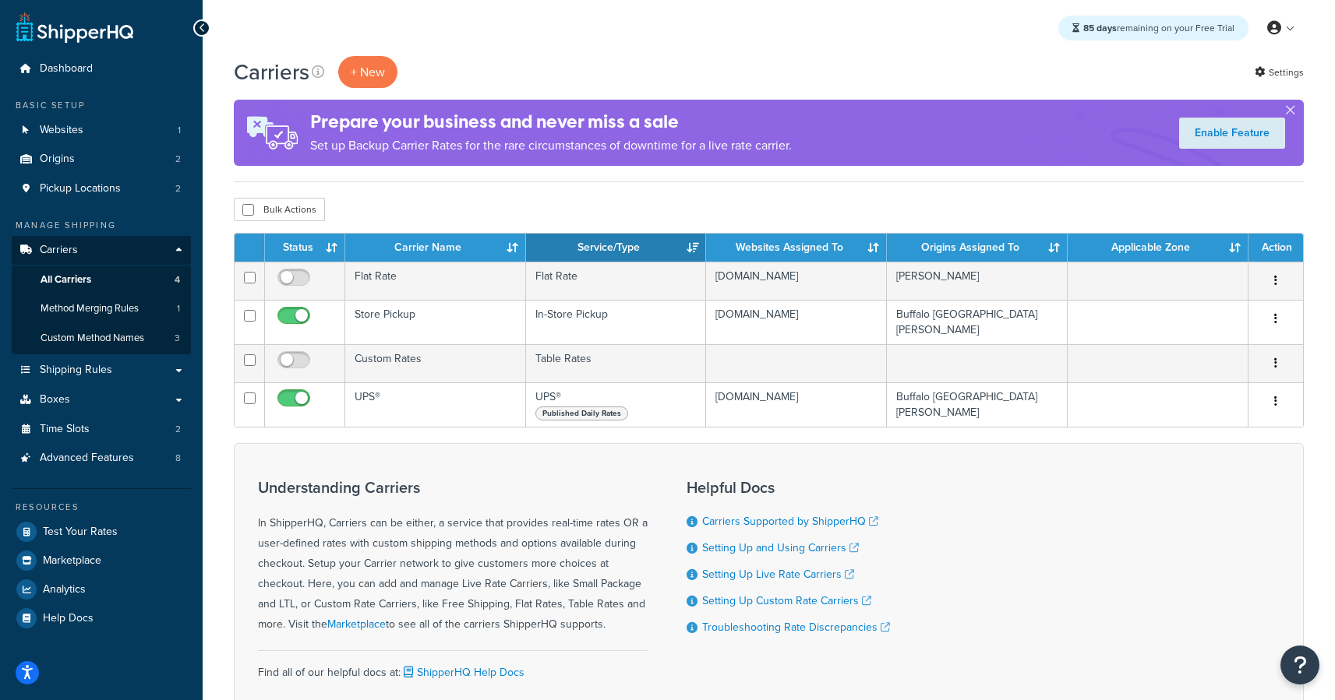
click at [697, 247] on th "Service/Type" at bounding box center [616, 248] width 181 height 28
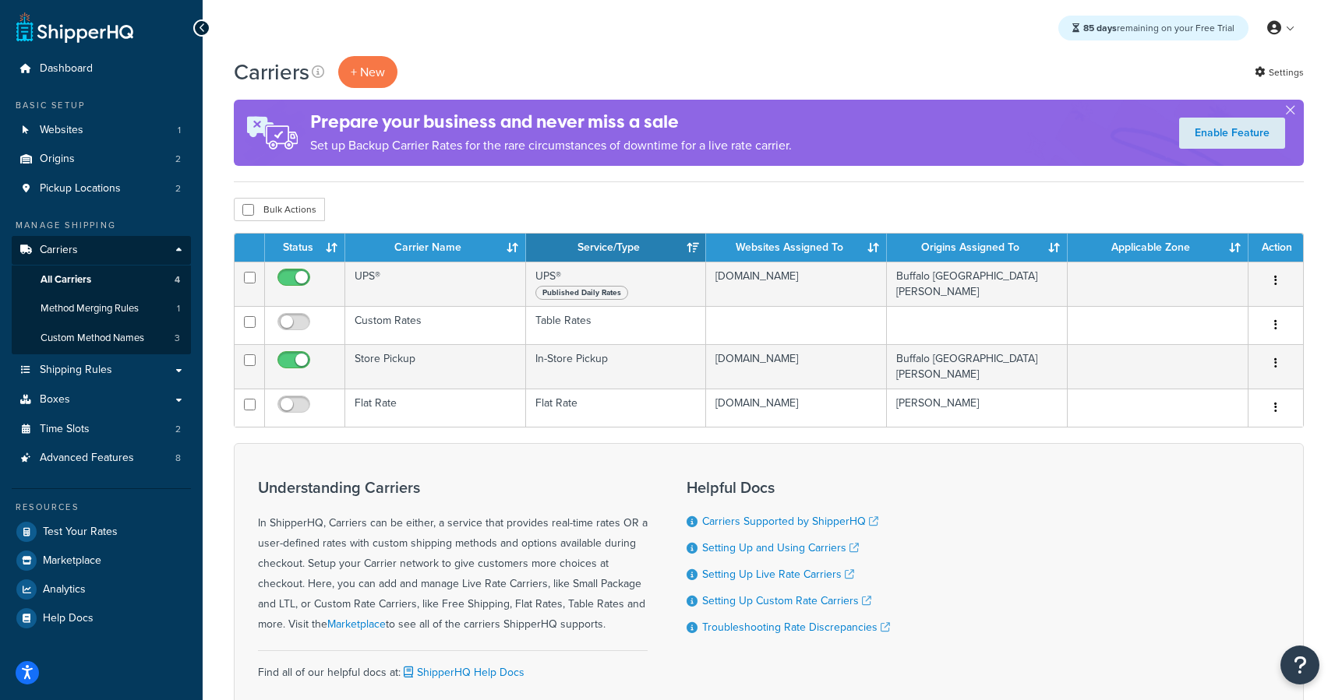
click at [485, 239] on th "Carrier Name" at bounding box center [435, 248] width 181 height 28
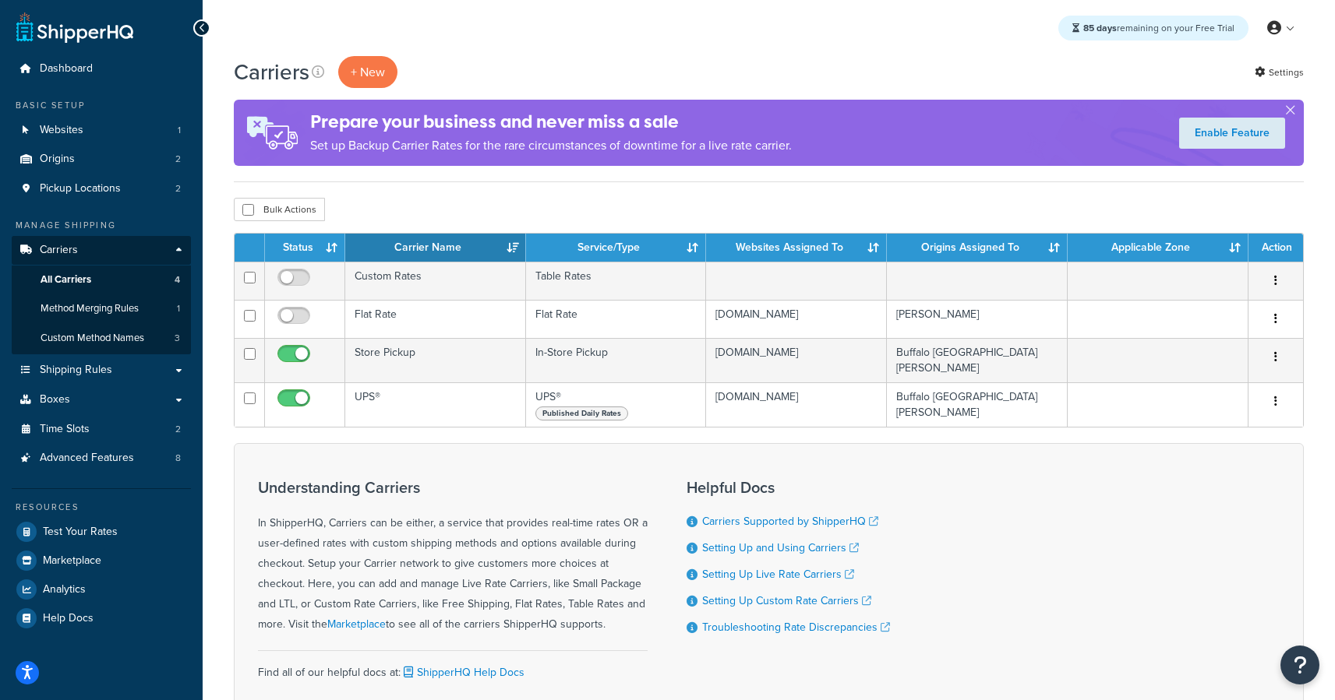
click at [578, 255] on th "Service/Type" at bounding box center [616, 248] width 181 height 28
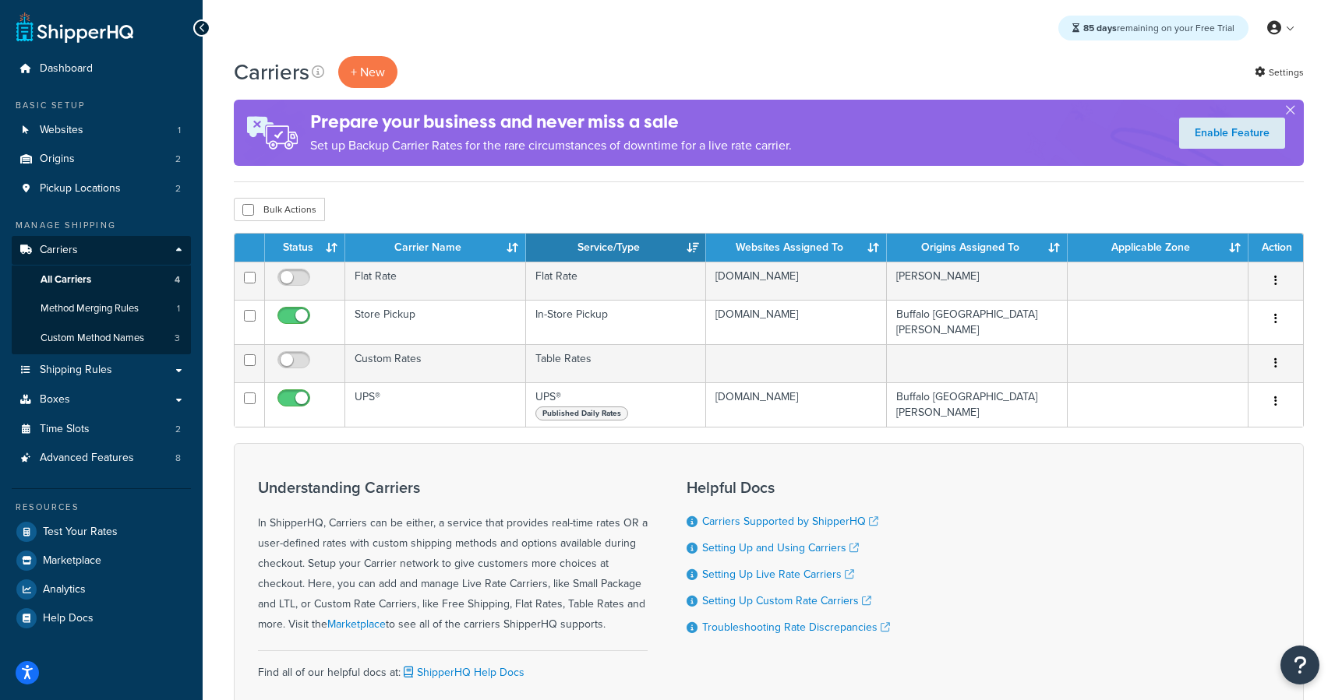
click at [492, 253] on th "Carrier Name" at bounding box center [435, 248] width 181 height 28
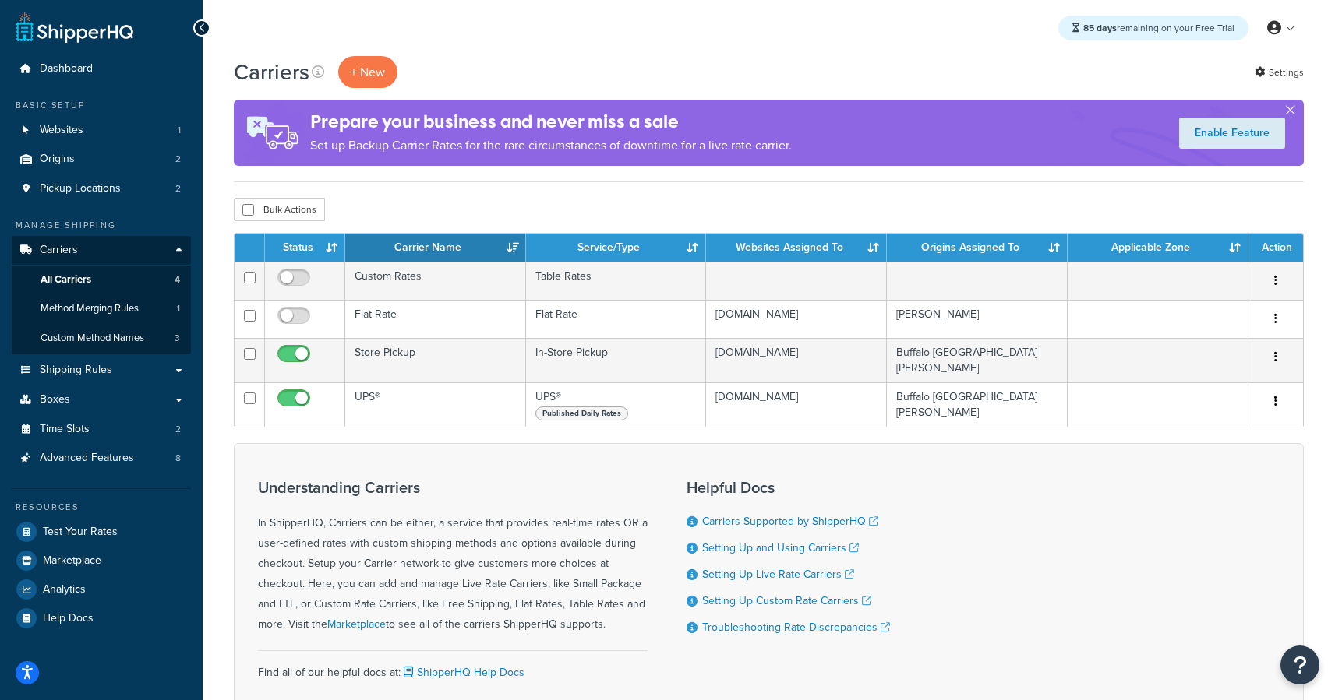
click at [651, 245] on th "Service/Type" at bounding box center [616, 248] width 181 height 28
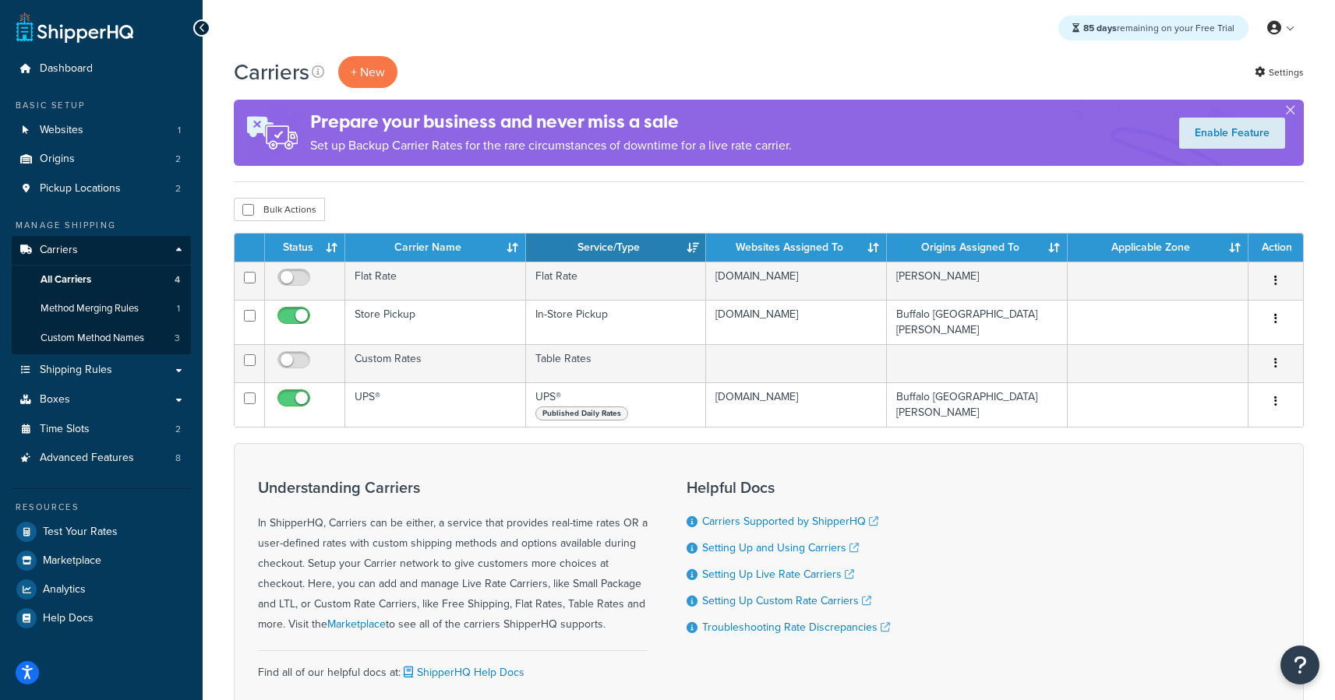
click at [817, 251] on th "Websites Assigned To" at bounding box center [796, 248] width 181 height 28
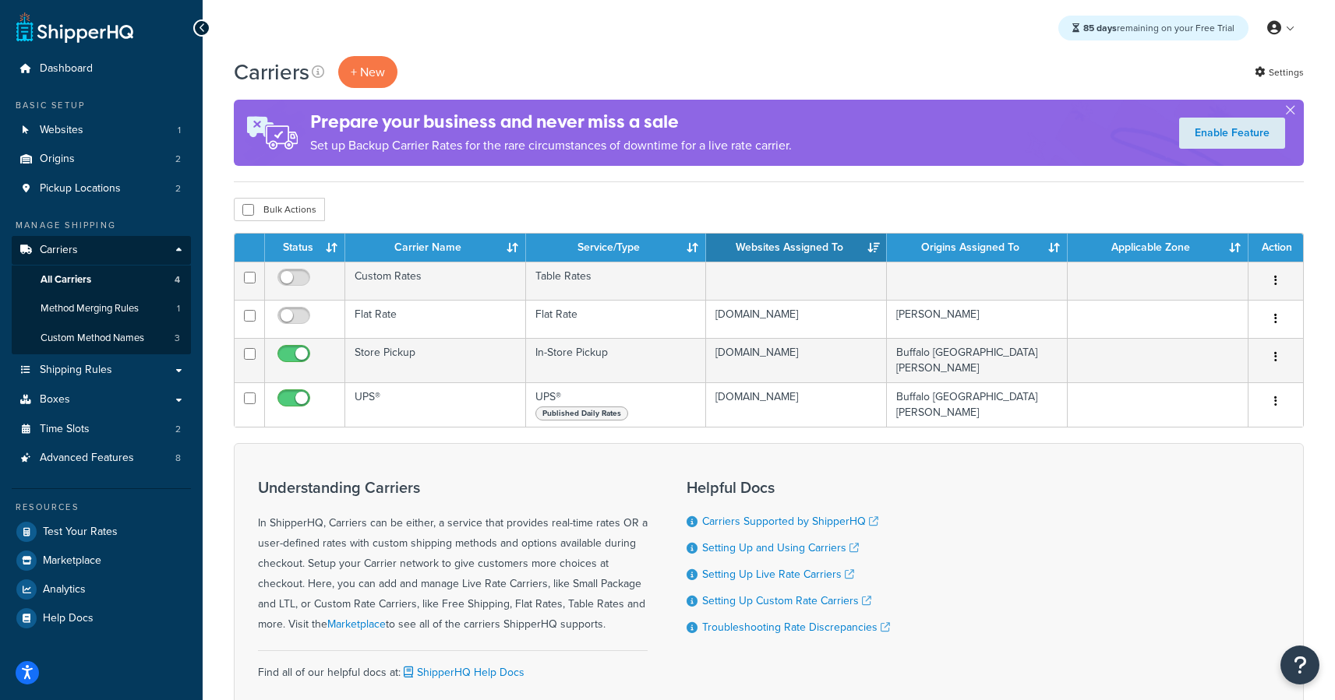
click at [947, 255] on th "Origins Assigned To" at bounding box center [977, 248] width 181 height 28
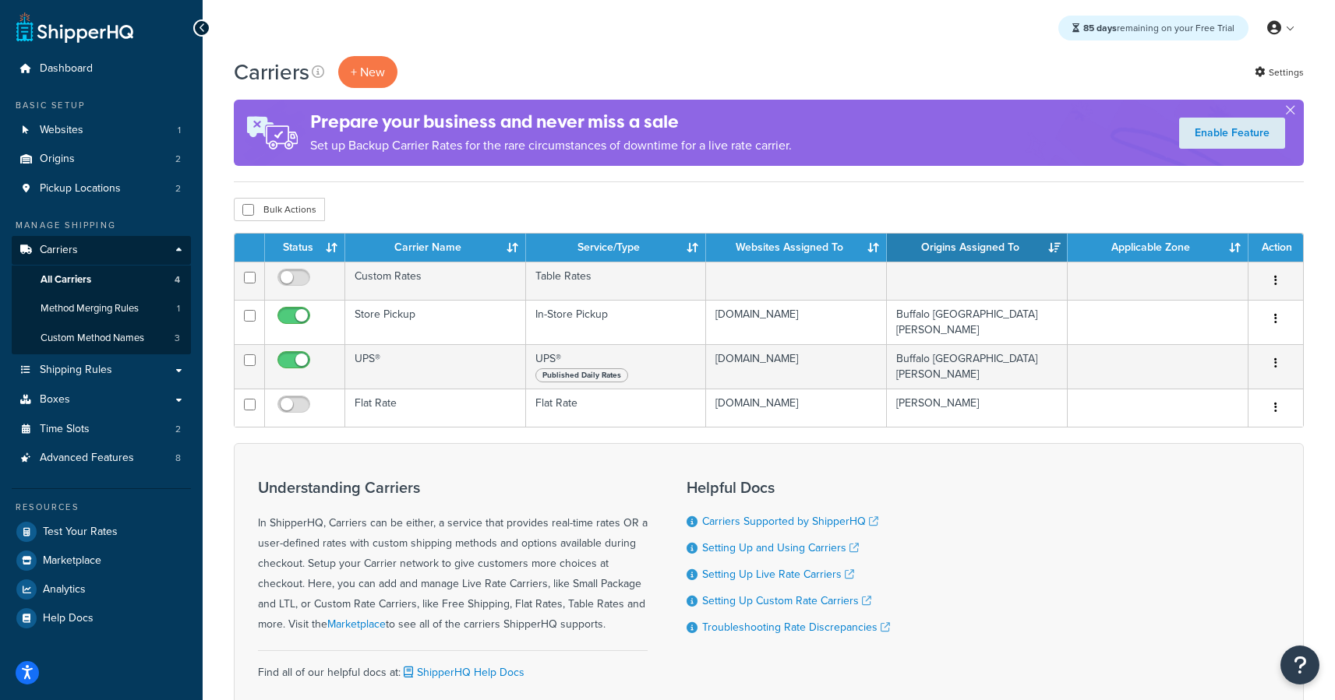
click at [503, 244] on th "Carrier Name" at bounding box center [435, 248] width 181 height 28
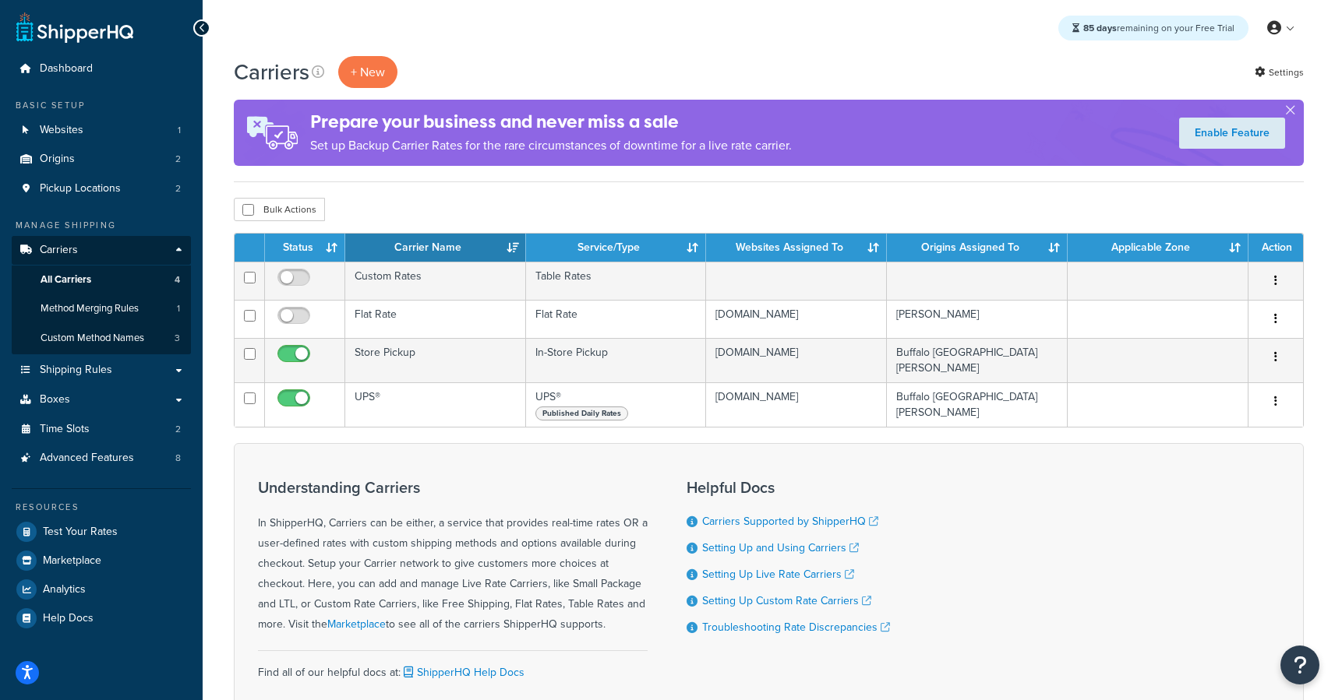
click at [302, 242] on th "Status" at bounding box center [305, 248] width 80 height 28
click at [404, 250] on th "Carrier Name" at bounding box center [435, 248] width 181 height 28
click at [570, 247] on th "Service/Type" at bounding box center [616, 248] width 181 height 28
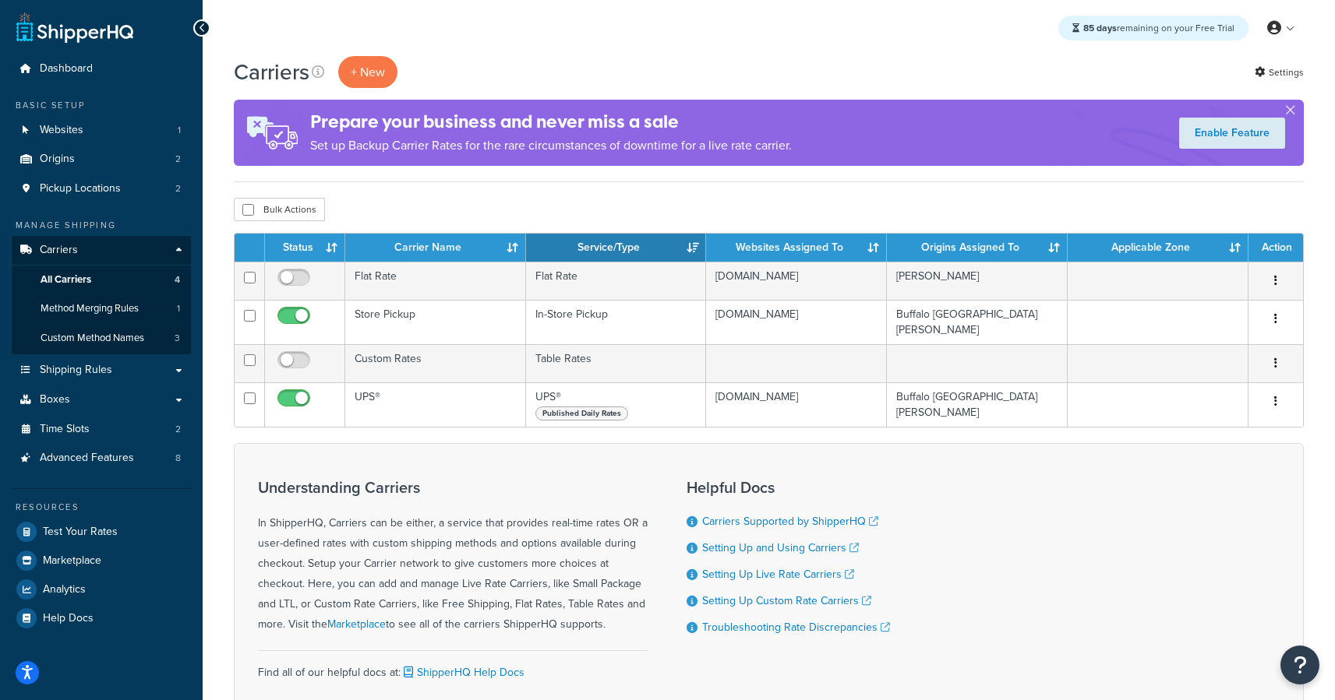
click at [806, 247] on th "Websites Assigned To" at bounding box center [796, 248] width 181 height 28
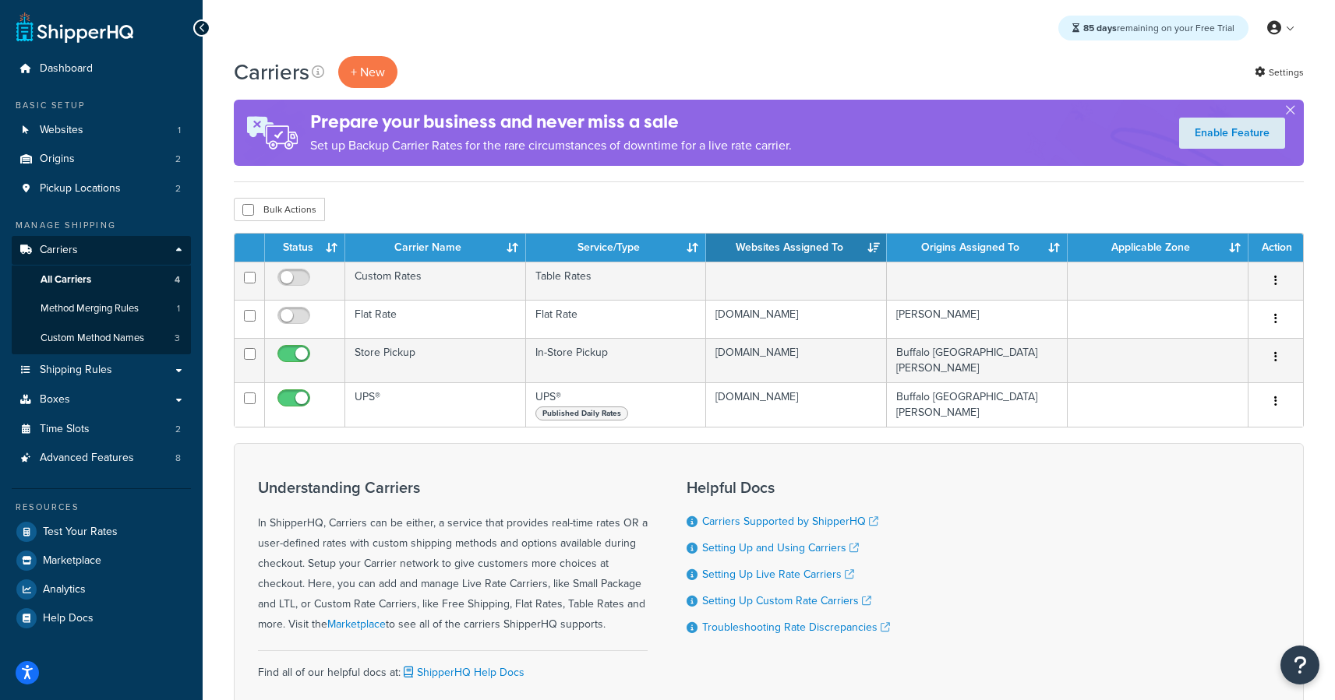
click at [952, 256] on th "Origins Assigned To" at bounding box center [977, 248] width 181 height 28
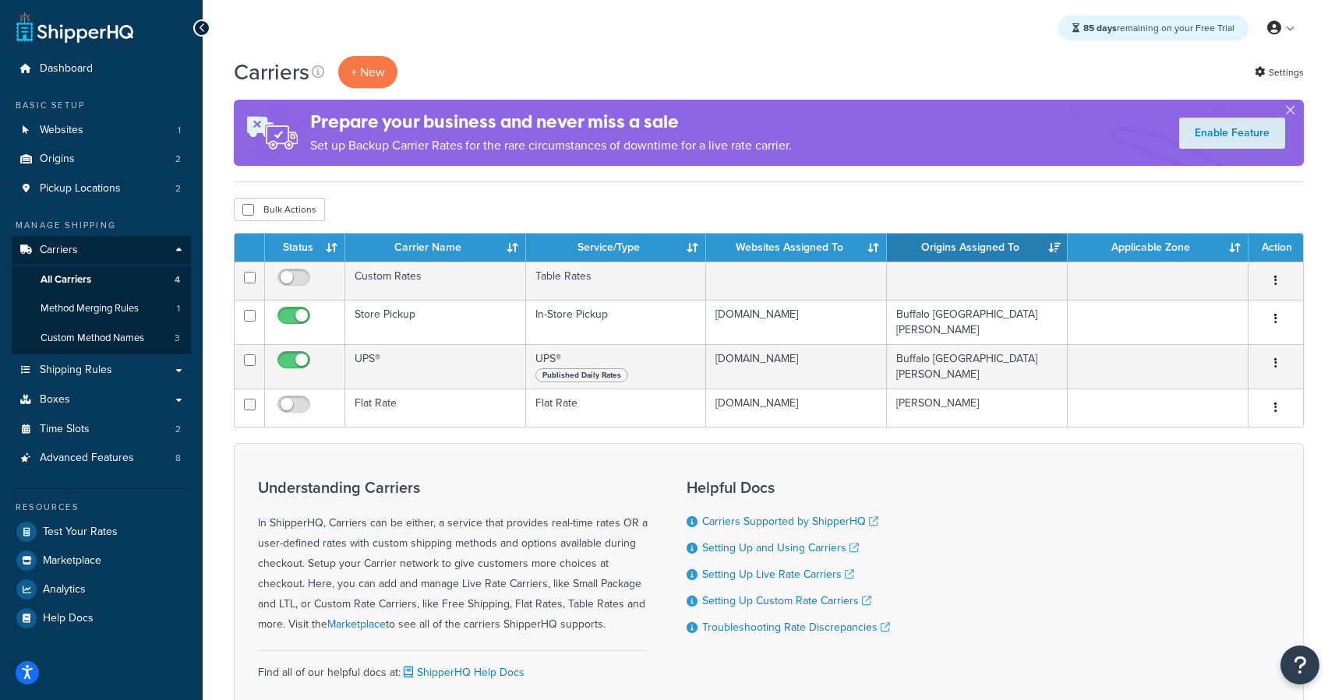
click at [1105, 259] on th "Applicable Zone" at bounding box center [1157, 248] width 181 height 28
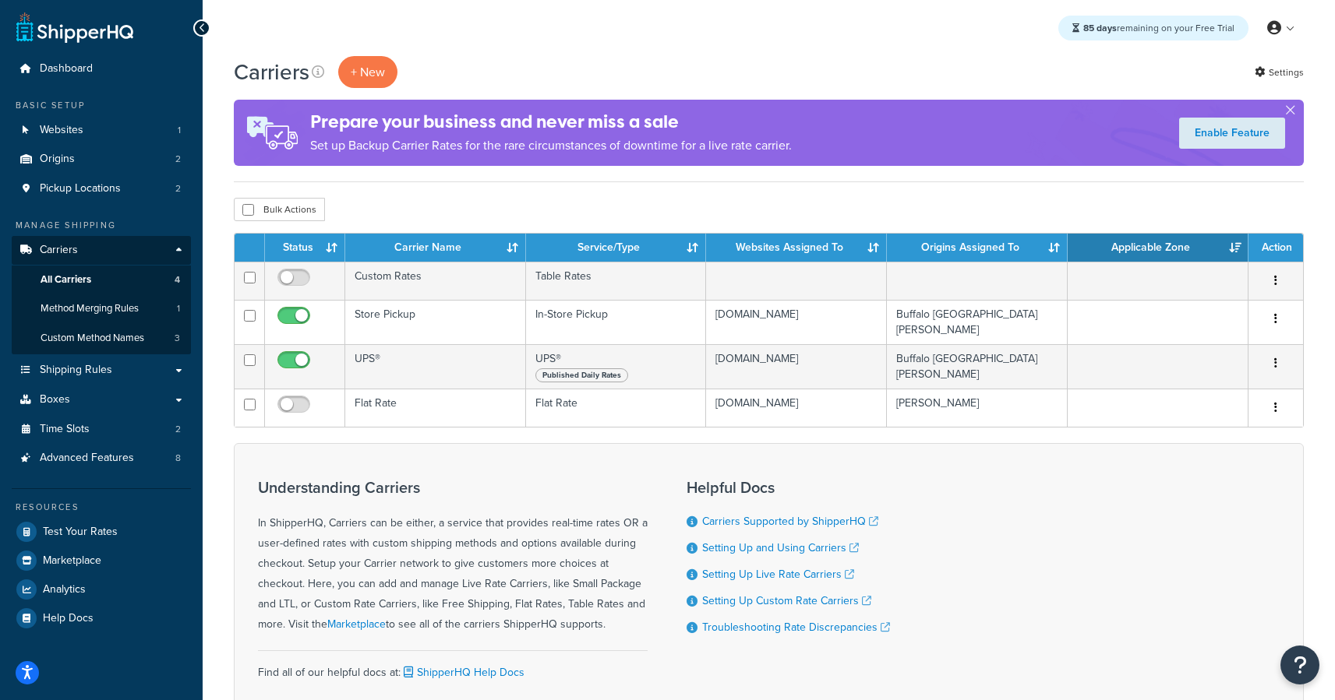
click at [328, 249] on th "Status" at bounding box center [305, 248] width 80 height 28
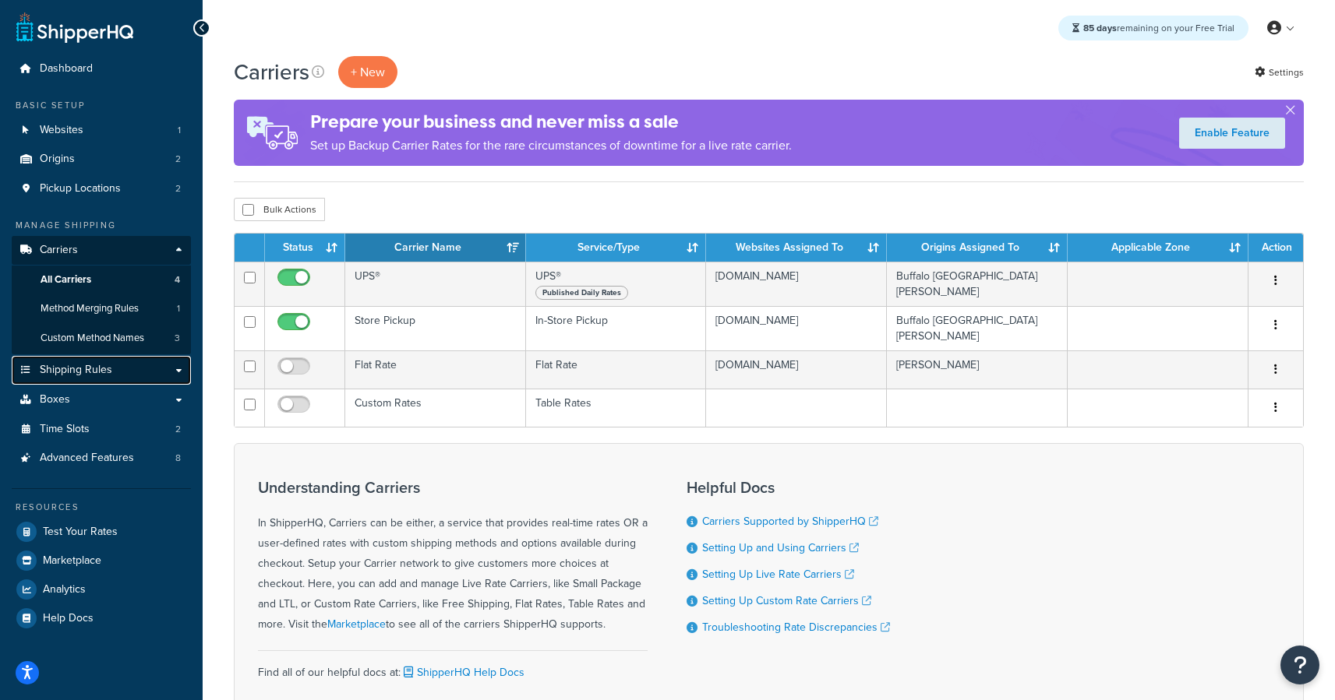
click at [72, 383] on link "Shipping Rules" at bounding box center [101, 370] width 179 height 29
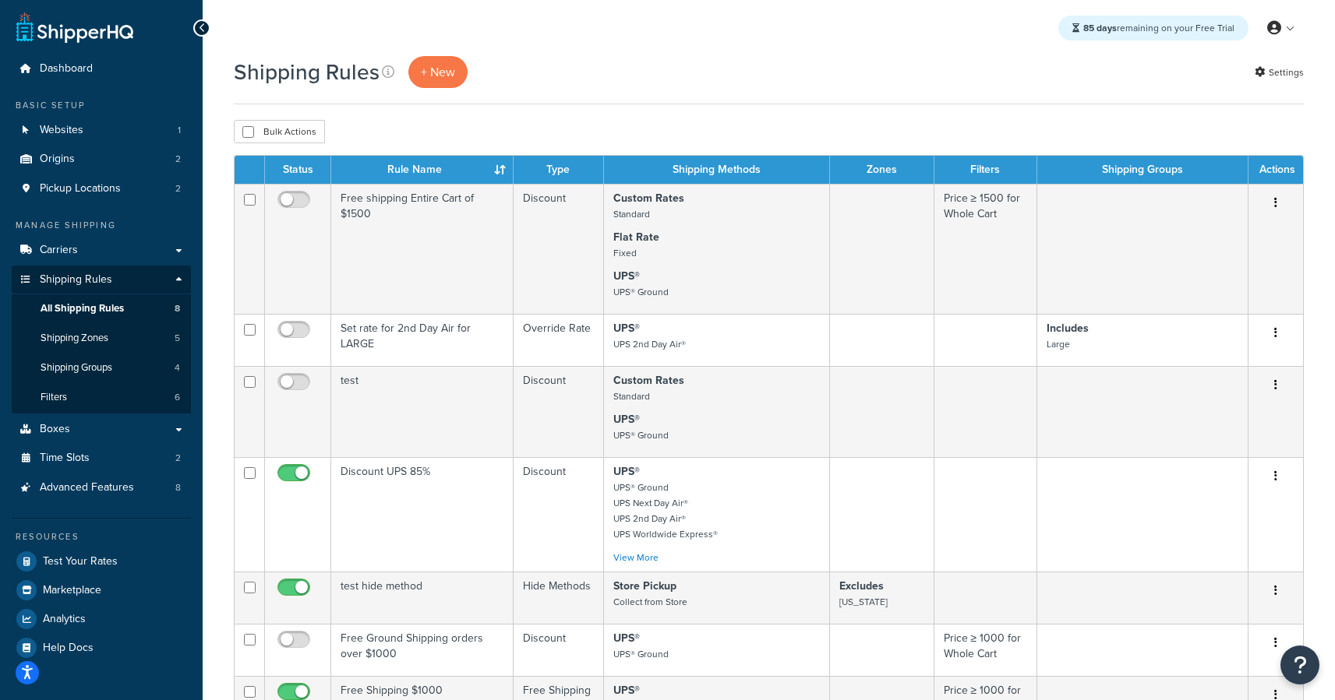
click at [488, 168] on th "Rule Name" at bounding box center [422, 170] width 182 height 28
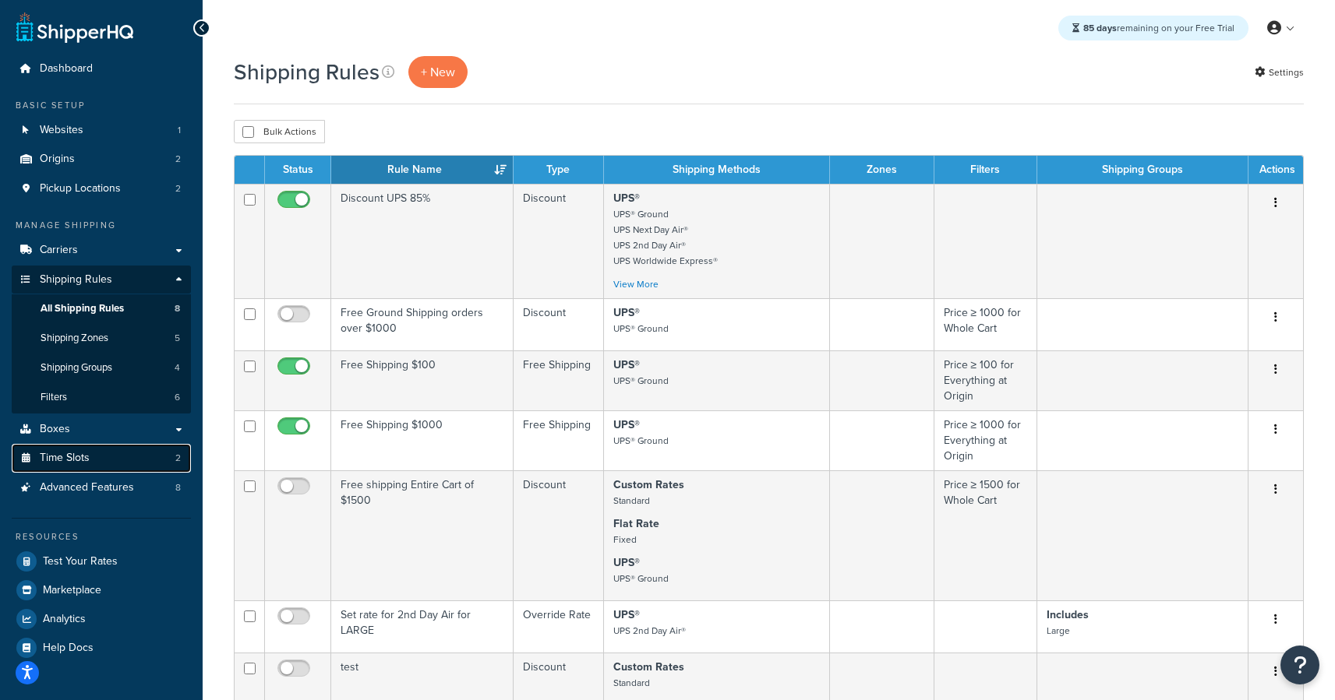
click at [102, 464] on link "Time Slots 2" at bounding box center [101, 458] width 179 height 29
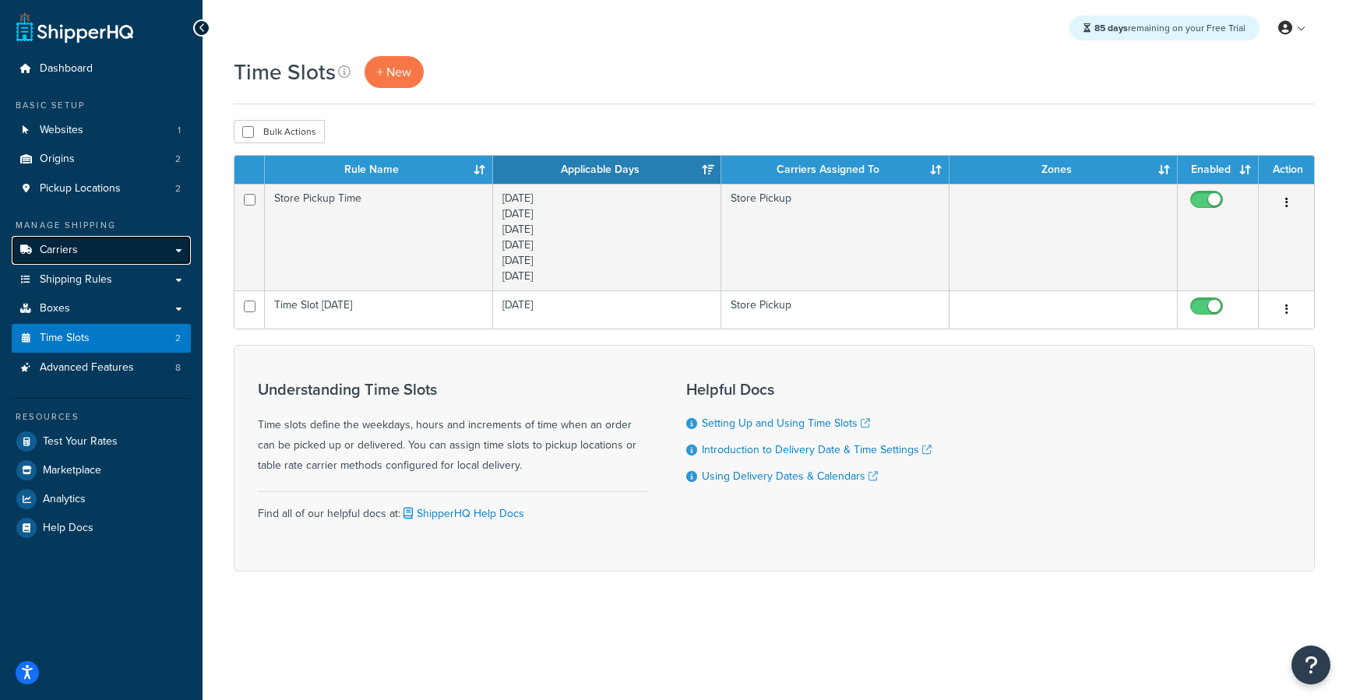
click at [59, 237] on link "Carriers" at bounding box center [101, 250] width 179 height 29
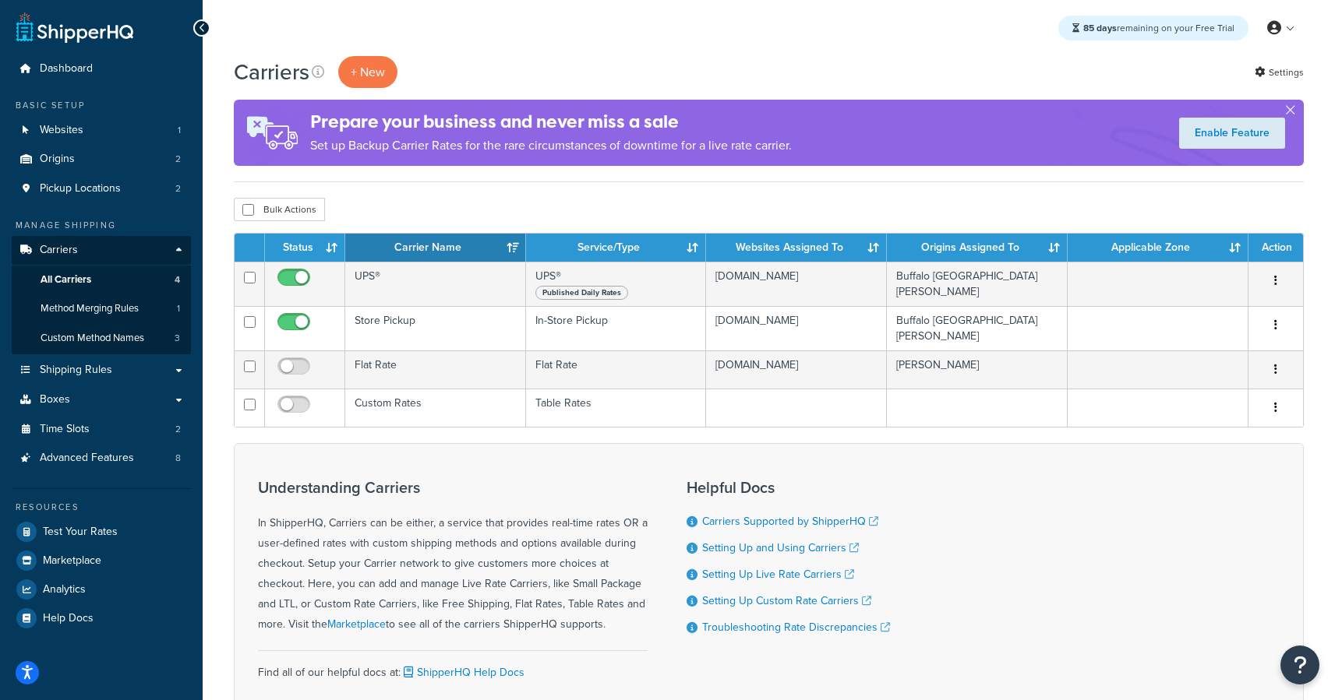
click at [489, 241] on th "Carrier Name" at bounding box center [435, 248] width 181 height 28
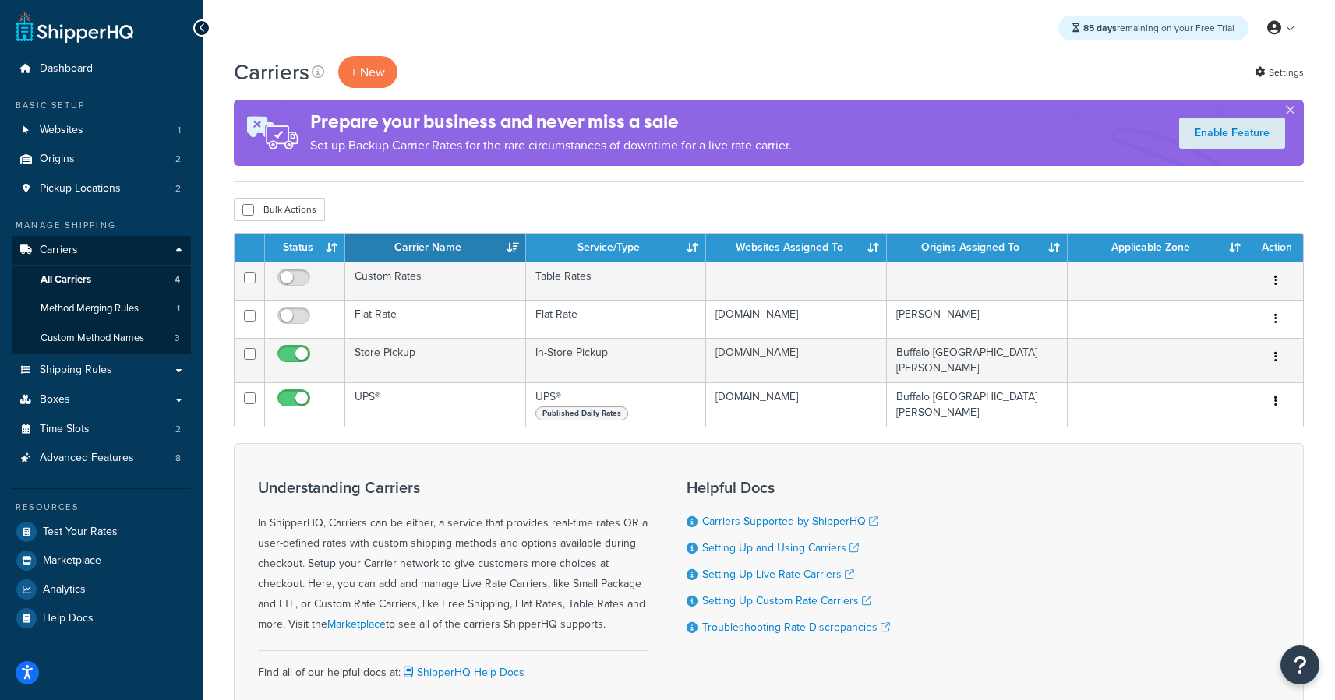
click at [489, 241] on th "Carrier Name" at bounding box center [435, 248] width 181 height 28
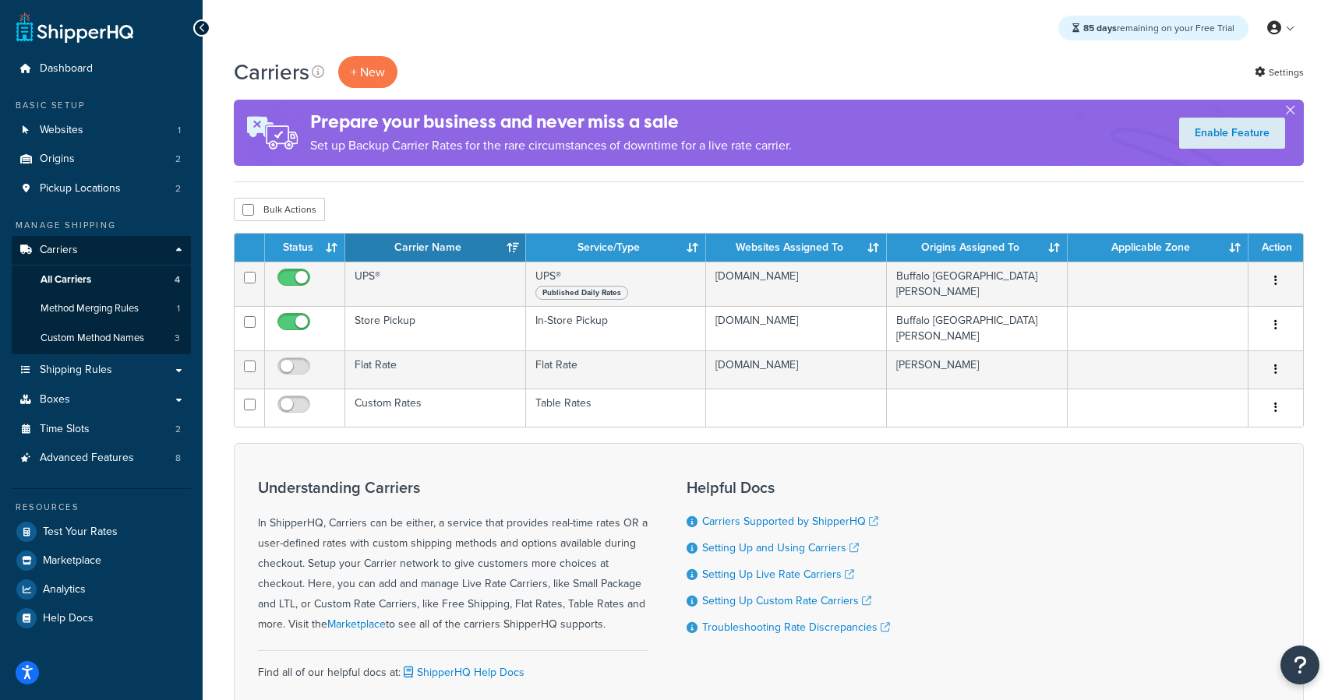
click at [510, 241] on th "Carrier Name" at bounding box center [435, 248] width 181 height 28
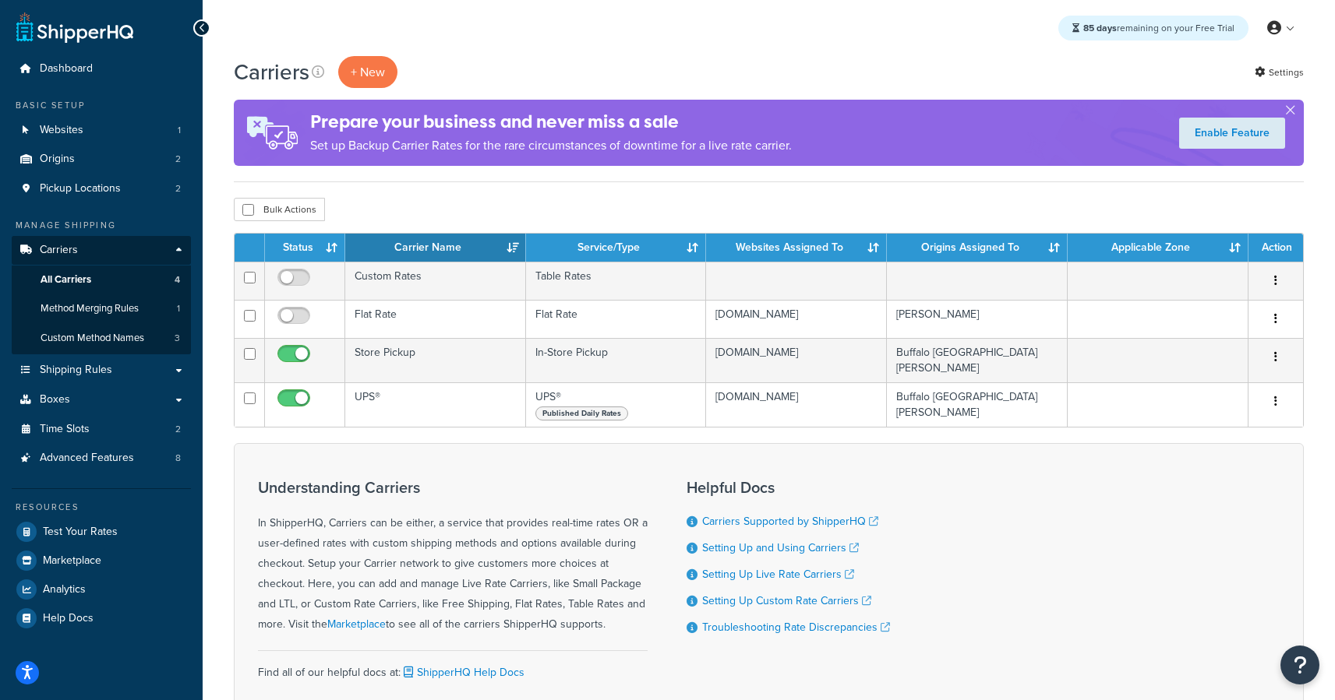
click at [510, 241] on th "Carrier Name" at bounding box center [435, 248] width 181 height 28
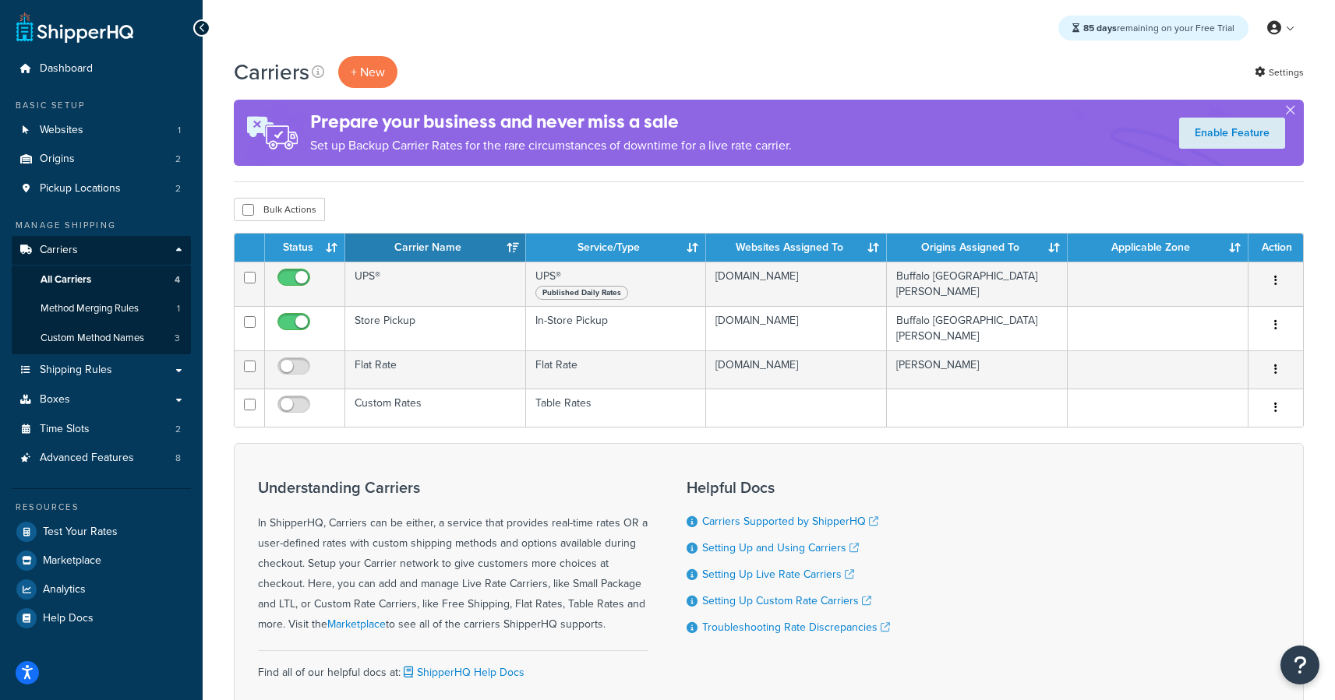
click at [324, 252] on th "Status" at bounding box center [305, 248] width 80 height 28
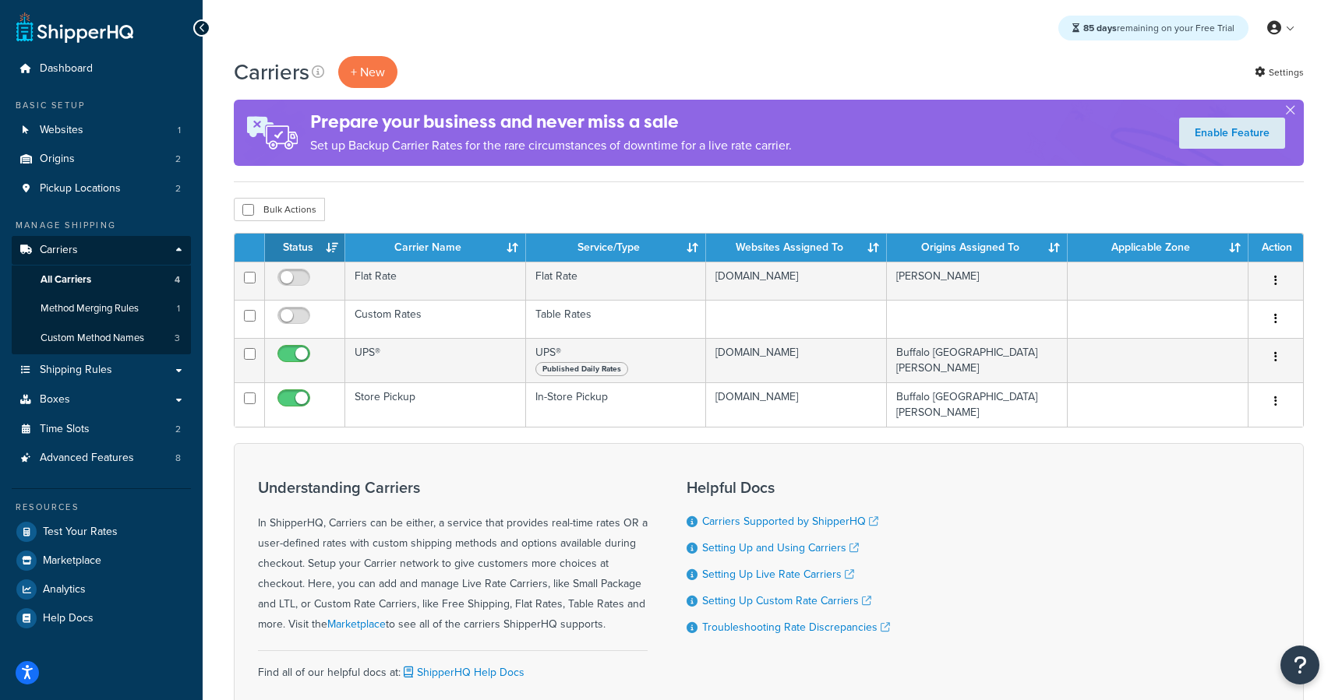
click at [324, 252] on th "Status" at bounding box center [305, 248] width 80 height 28
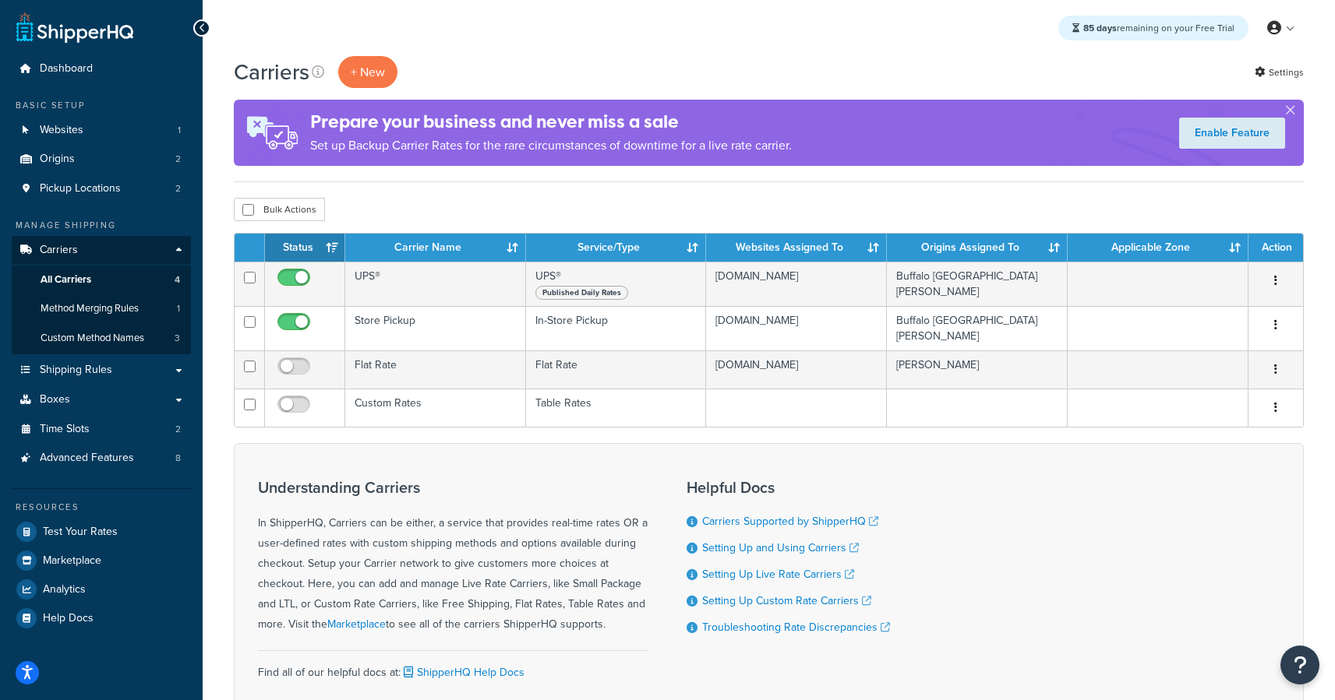
click at [377, 217] on div "Bulk Actions Duplicate Delete" at bounding box center [769, 209] width 1070 height 23
click at [124, 130] on link "Websites 1" at bounding box center [101, 130] width 179 height 29
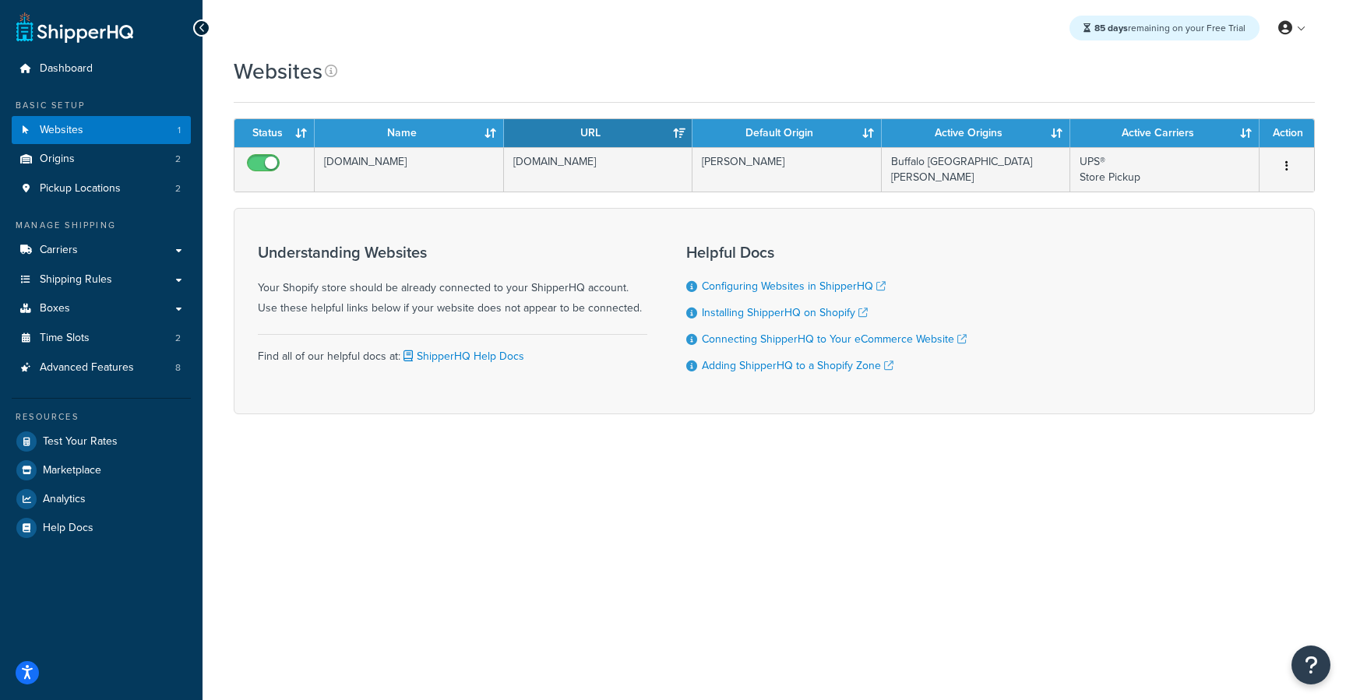
click at [483, 138] on th "Name" at bounding box center [409, 133] width 189 height 28
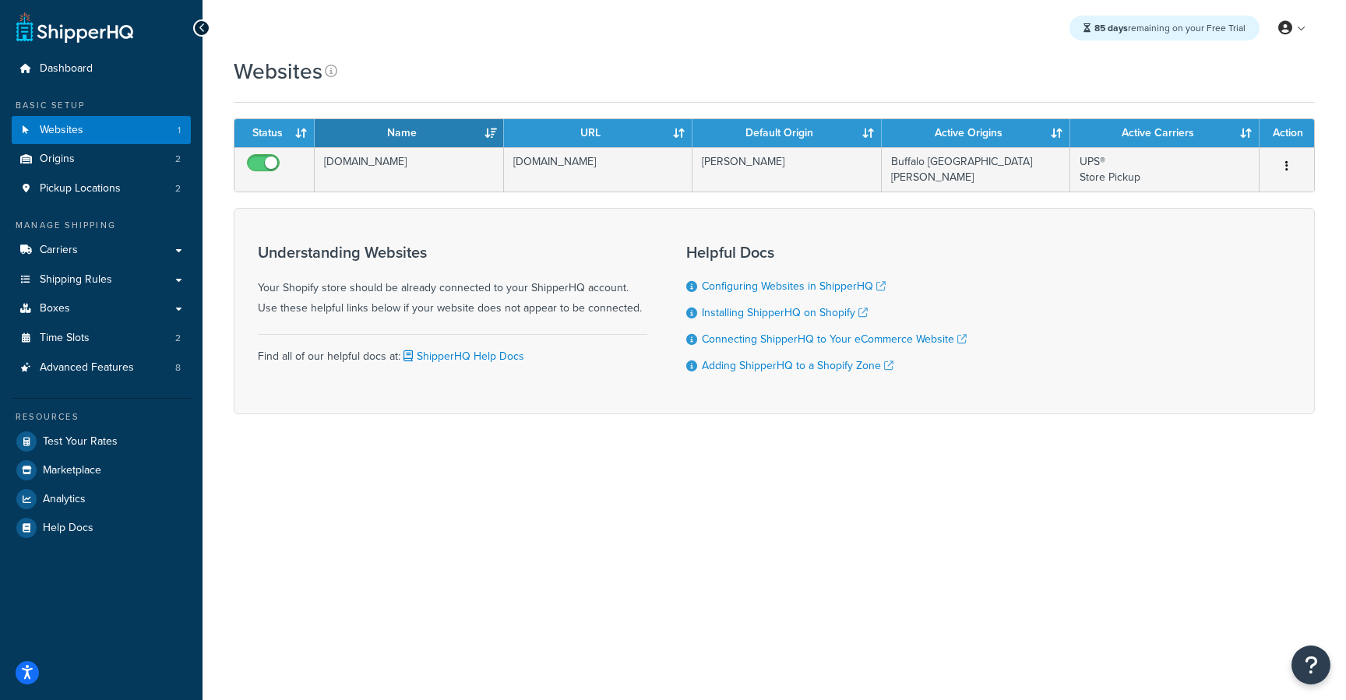
click at [673, 127] on th "URL" at bounding box center [598, 133] width 189 height 28
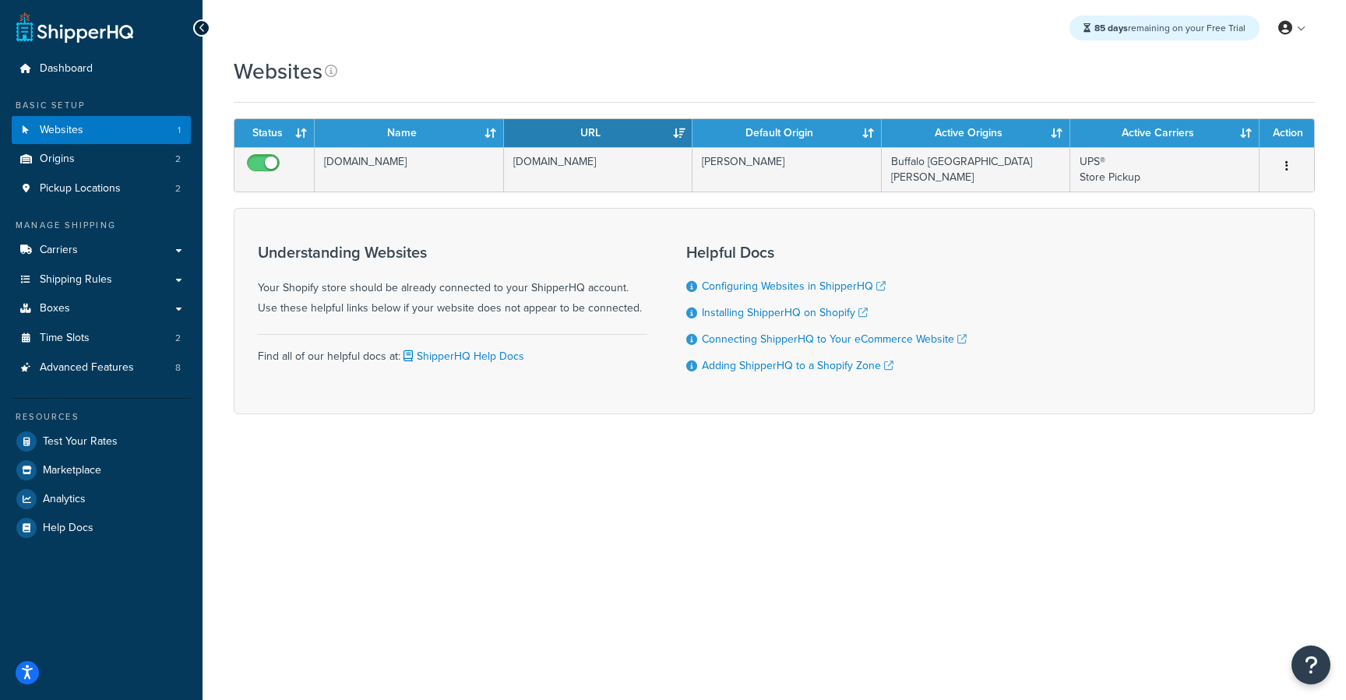
click at [482, 125] on th "Name" at bounding box center [409, 133] width 189 height 28
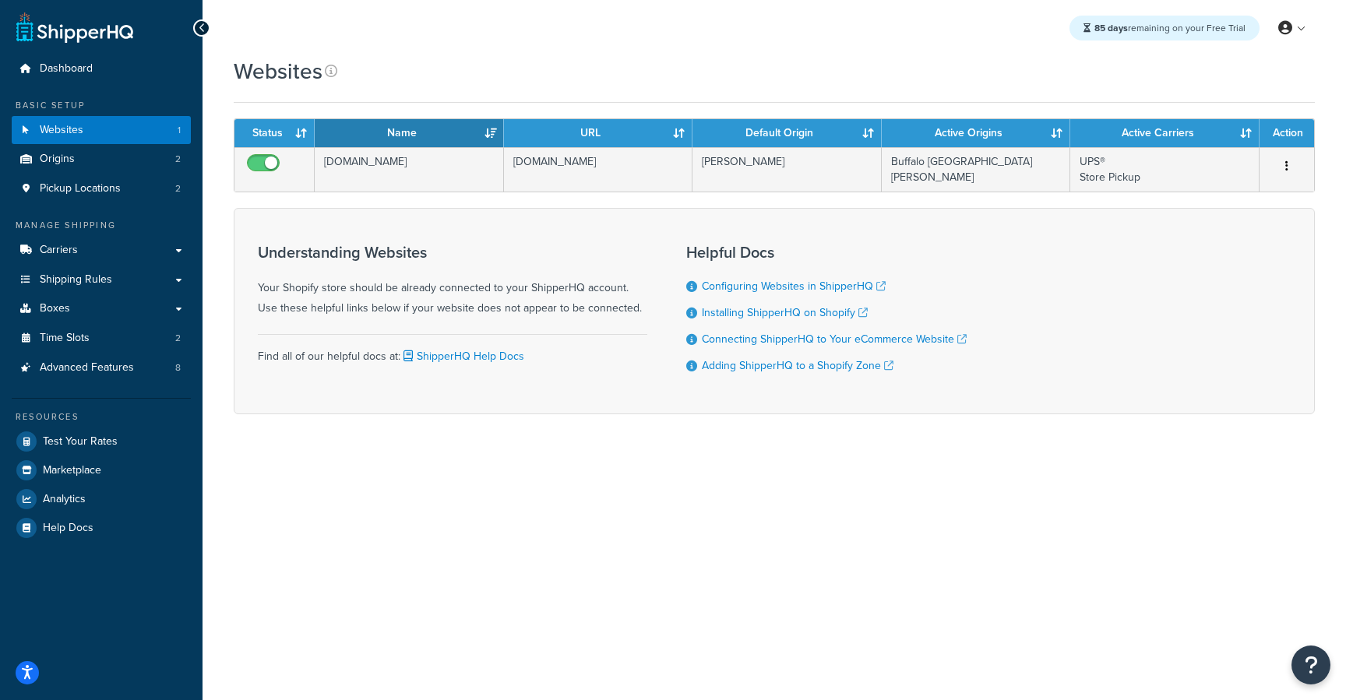
click at [299, 129] on th "Status" at bounding box center [275, 133] width 80 height 28
click at [300, 129] on th "Status" at bounding box center [275, 133] width 80 height 28
click at [323, 472] on div "85 days remaining on your Free Trial My Profile Billing Global Settings Contact…" at bounding box center [775, 350] width 1144 height 700
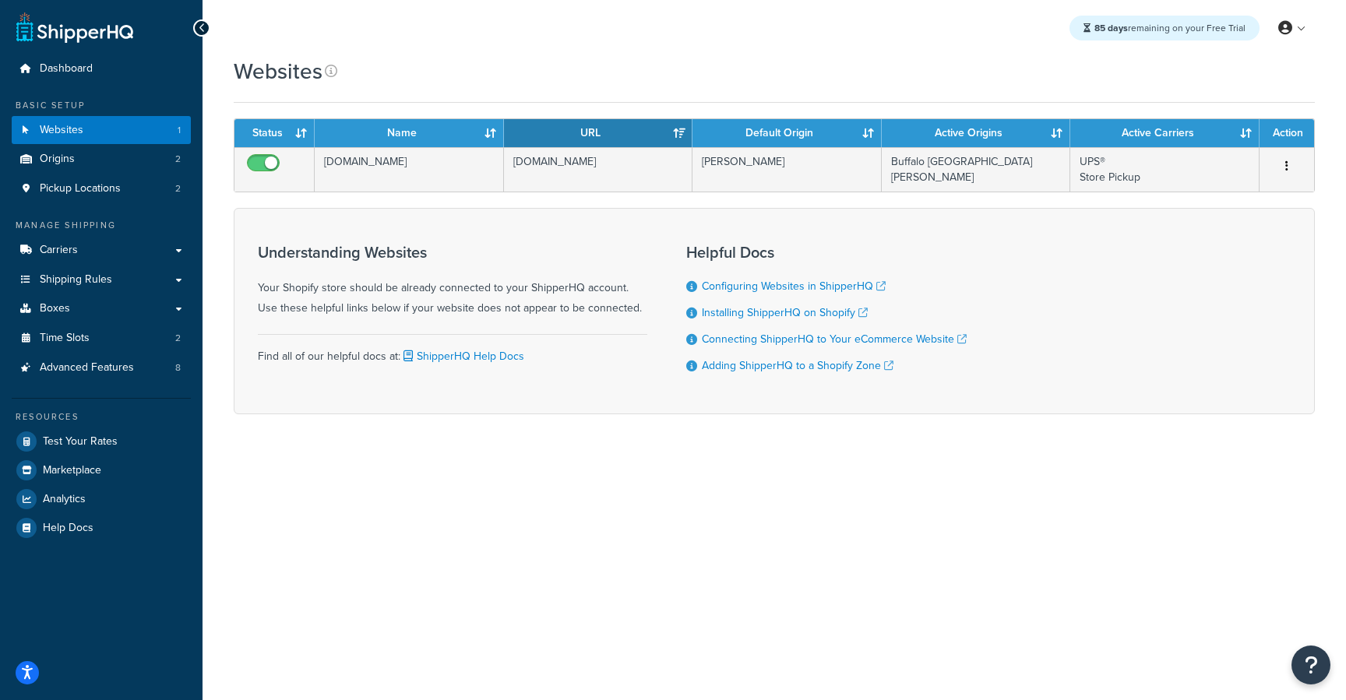
click at [483, 127] on th "Name" at bounding box center [409, 133] width 189 height 28
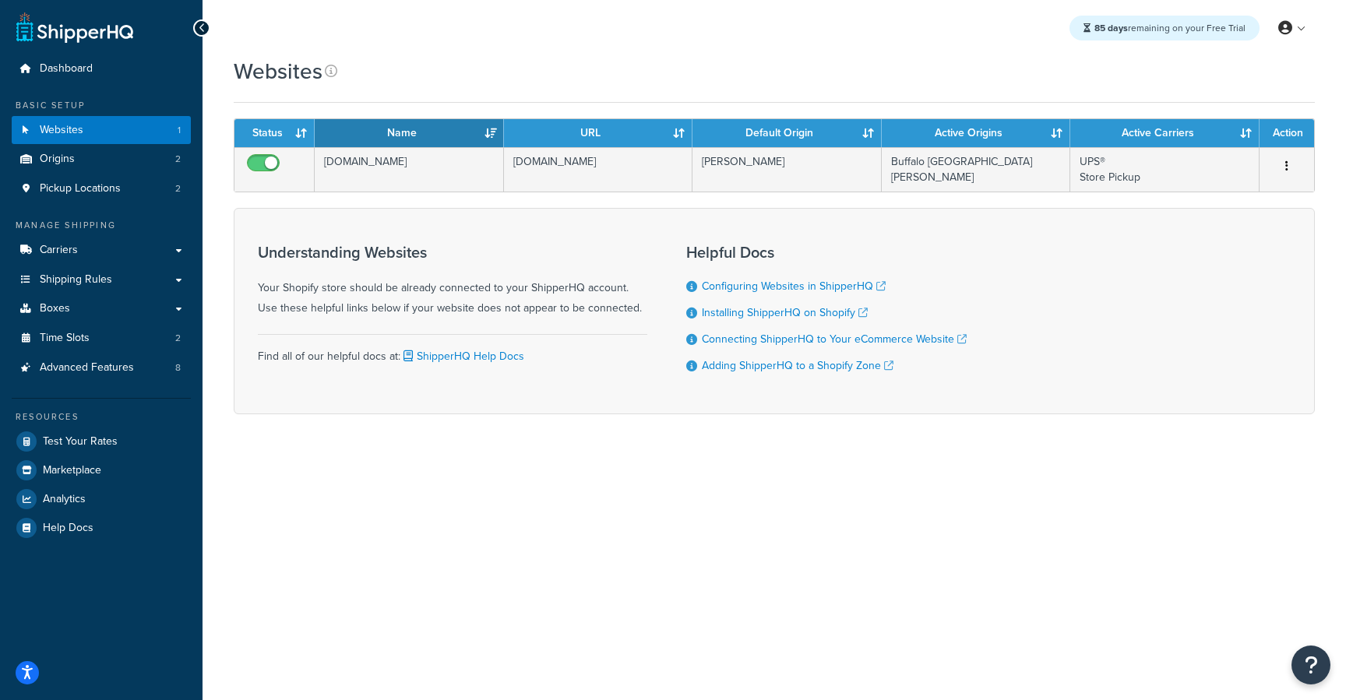
click at [491, 128] on th "Name" at bounding box center [409, 133] width 189 height 28
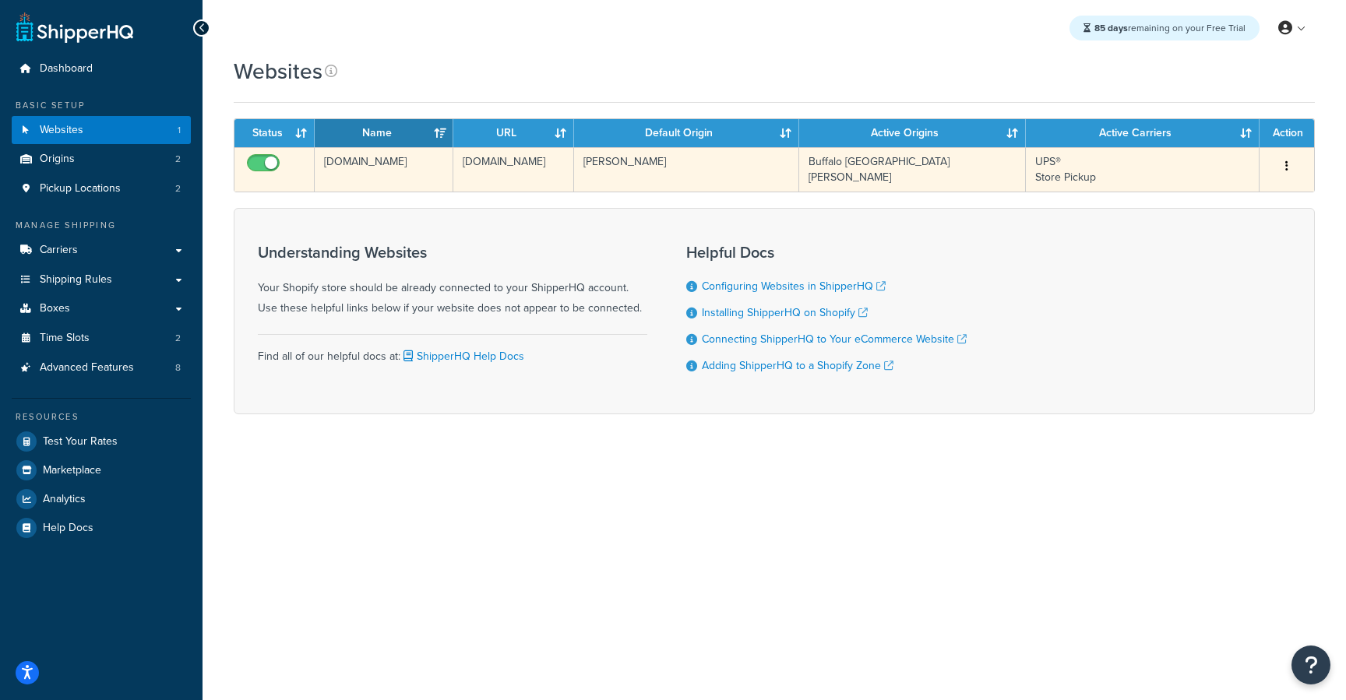
click at [1289, 166] on button "button" at bounding box center [1287, 166] width 22 height 25
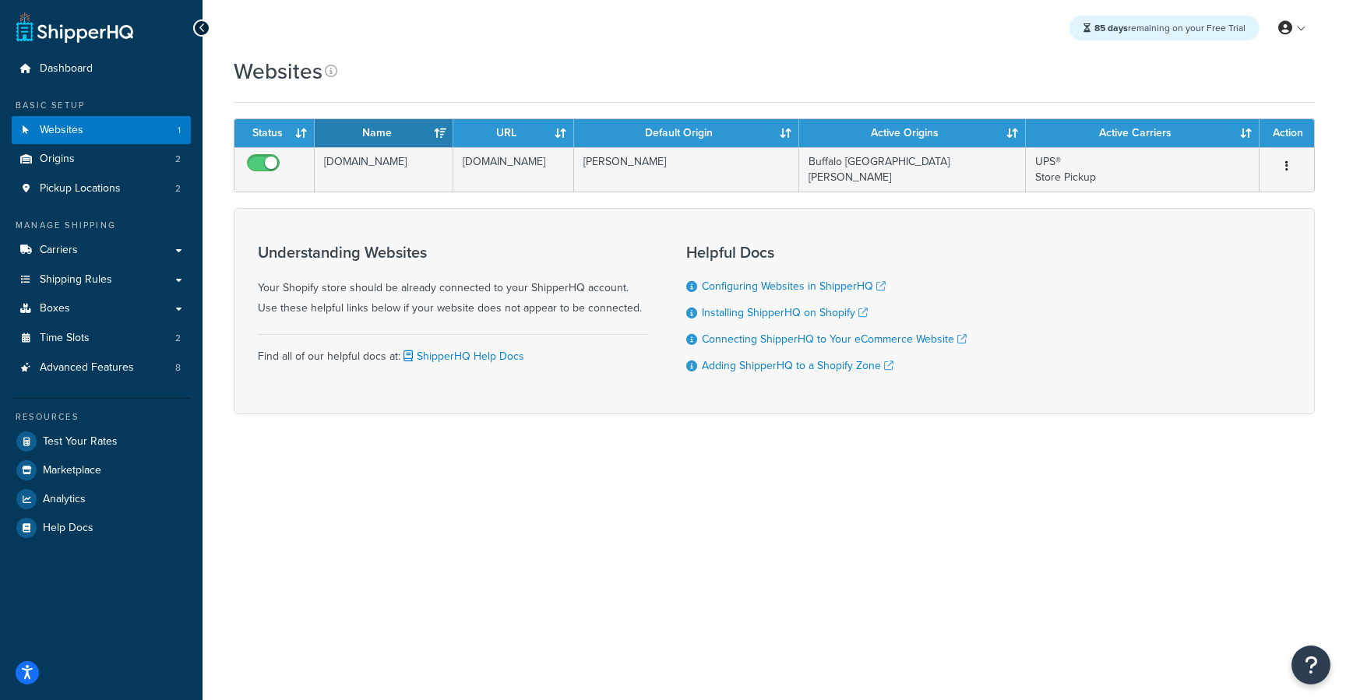
click at [631, 571] on div "85 days remaining on your Free Trial My Profile Billing Global Settings Contact…" at bounding box center [775, 350] width 1144 height 700
click at [62, 249] on span "Carriers" at bounding box center [59, 250] width 38 height 13
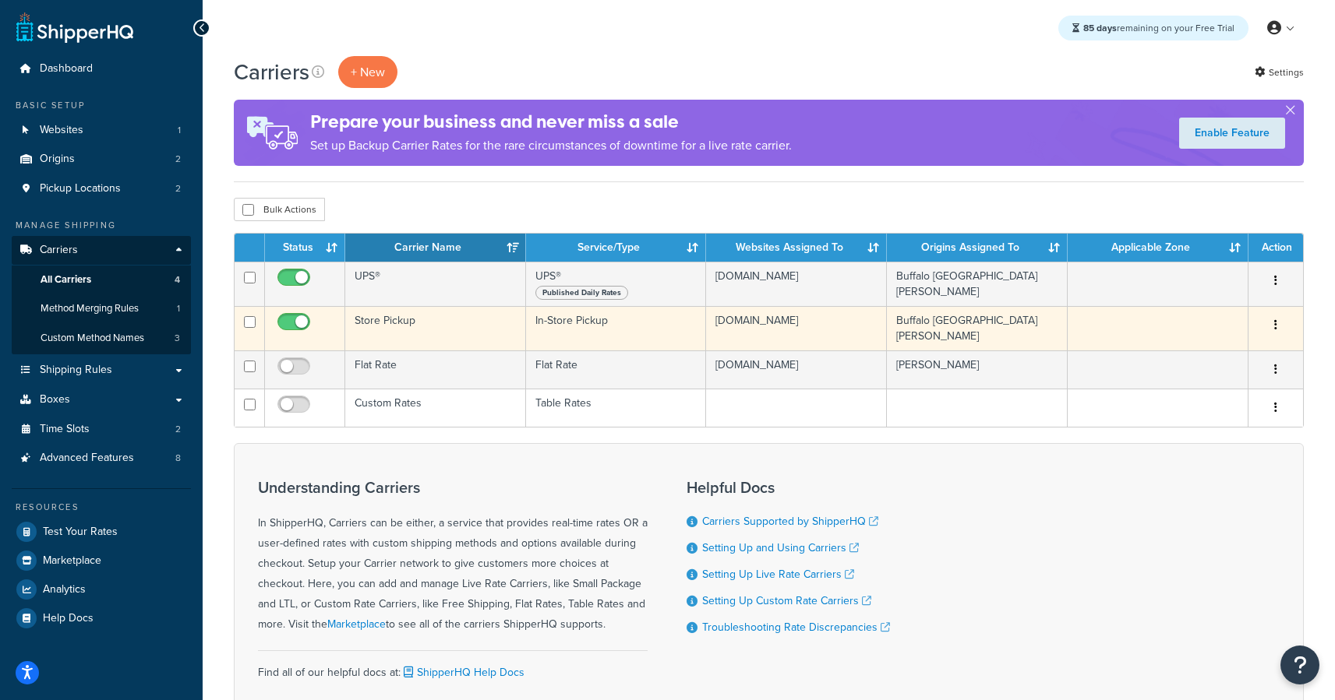
click at [410, 329] on td "Store Pickup" at bounding box center [435, 328] width 181 height 44
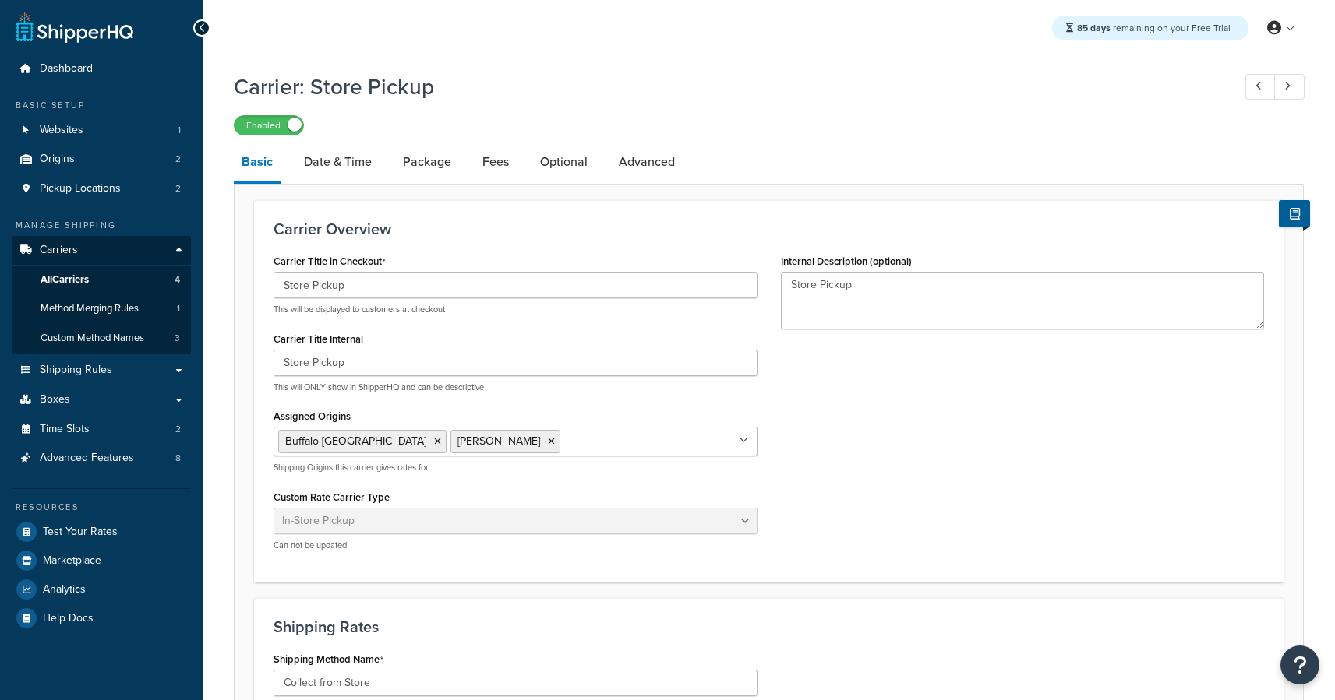
select select "pickup"
click at [328, 161] on link "Date & Time" at bounding box center [337, 161] width 83 height 37
select select "calendar"
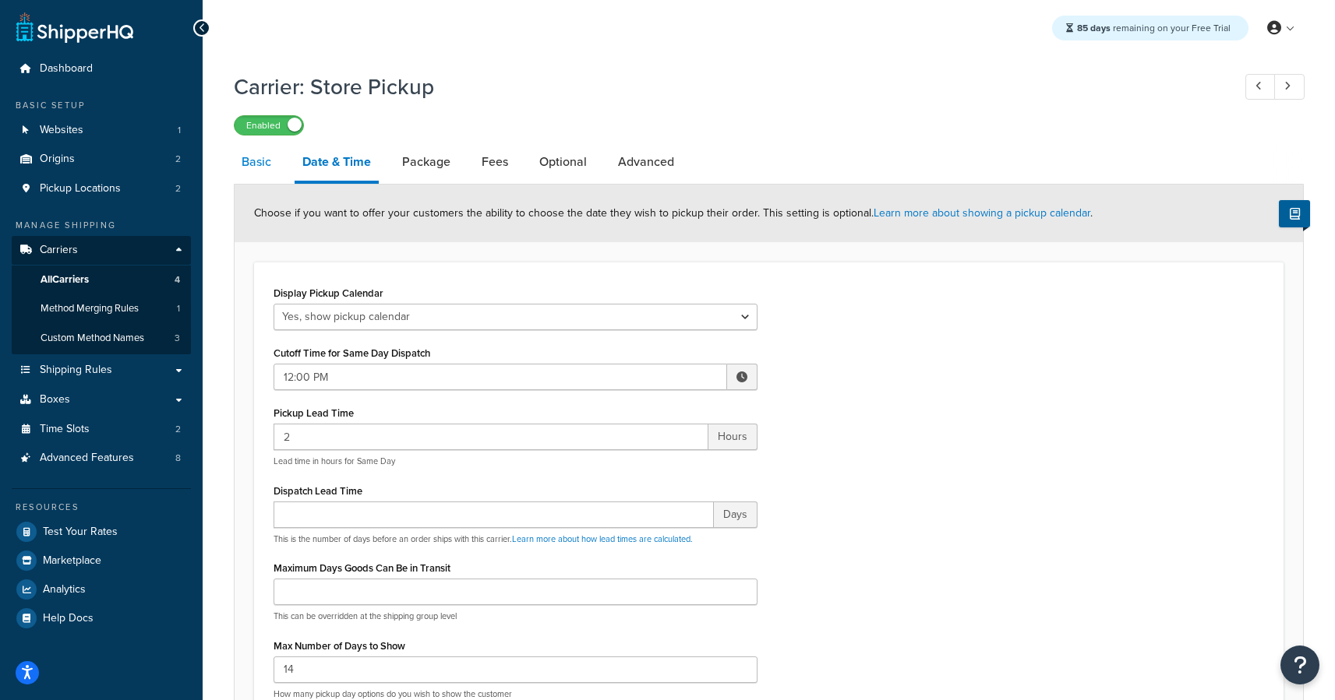
click at [249, 166] on link "Basic" at bounding box center [256, 161] width 45 height 37
select select "pickup"
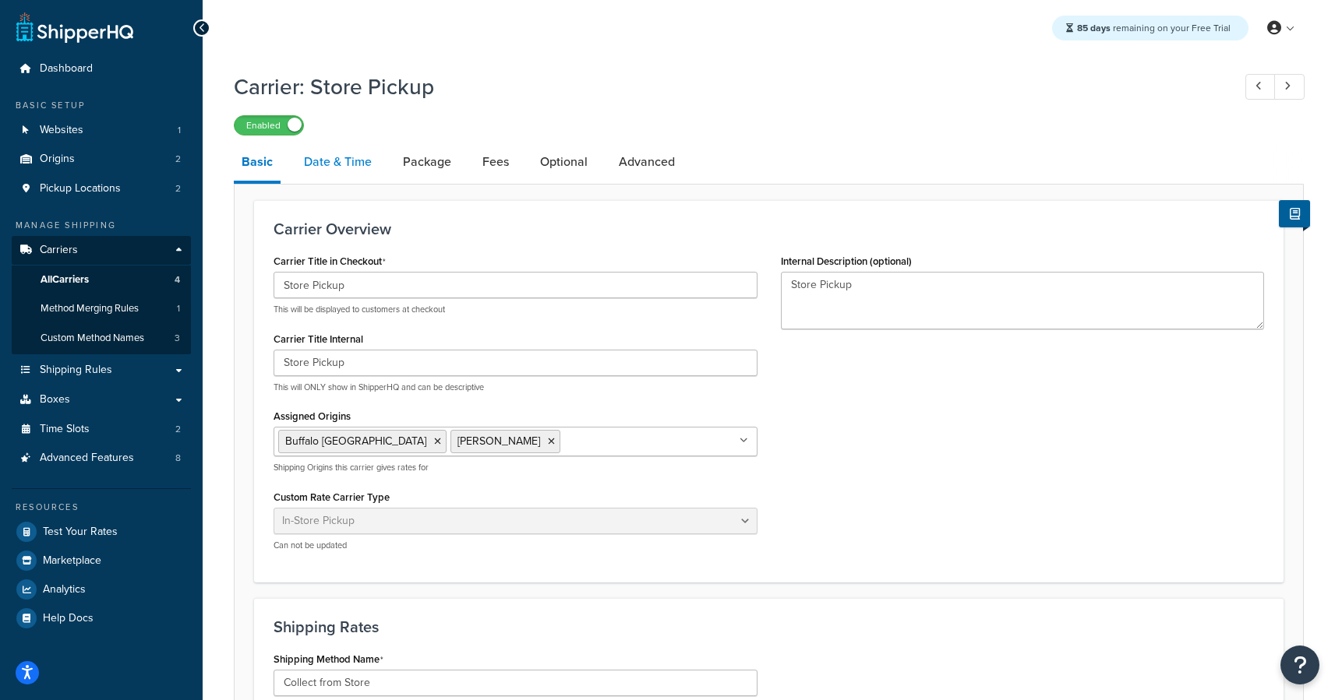
click at [334, 157] on link "Date & Time" at bounding box center [337, 161] width 83 height 37
select select "calendar"
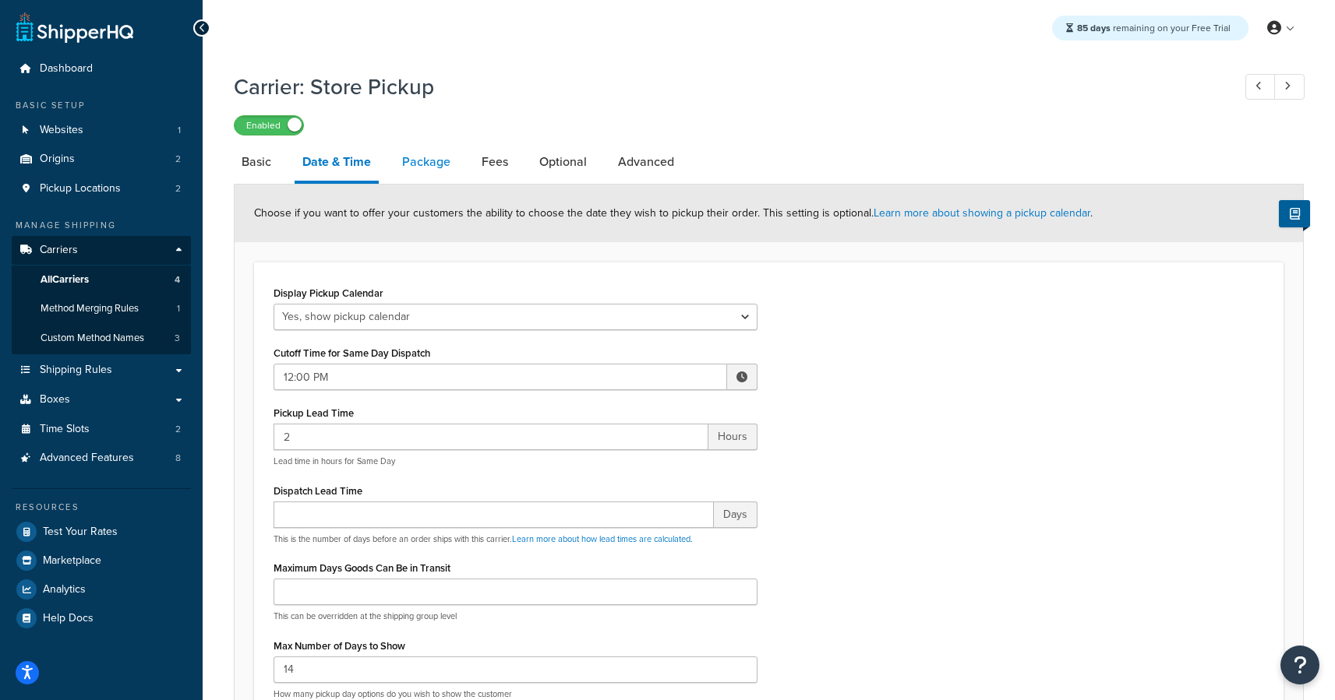
click at [439, 164] on link "Package" at bounding box center [426, 161] width 64 height 37
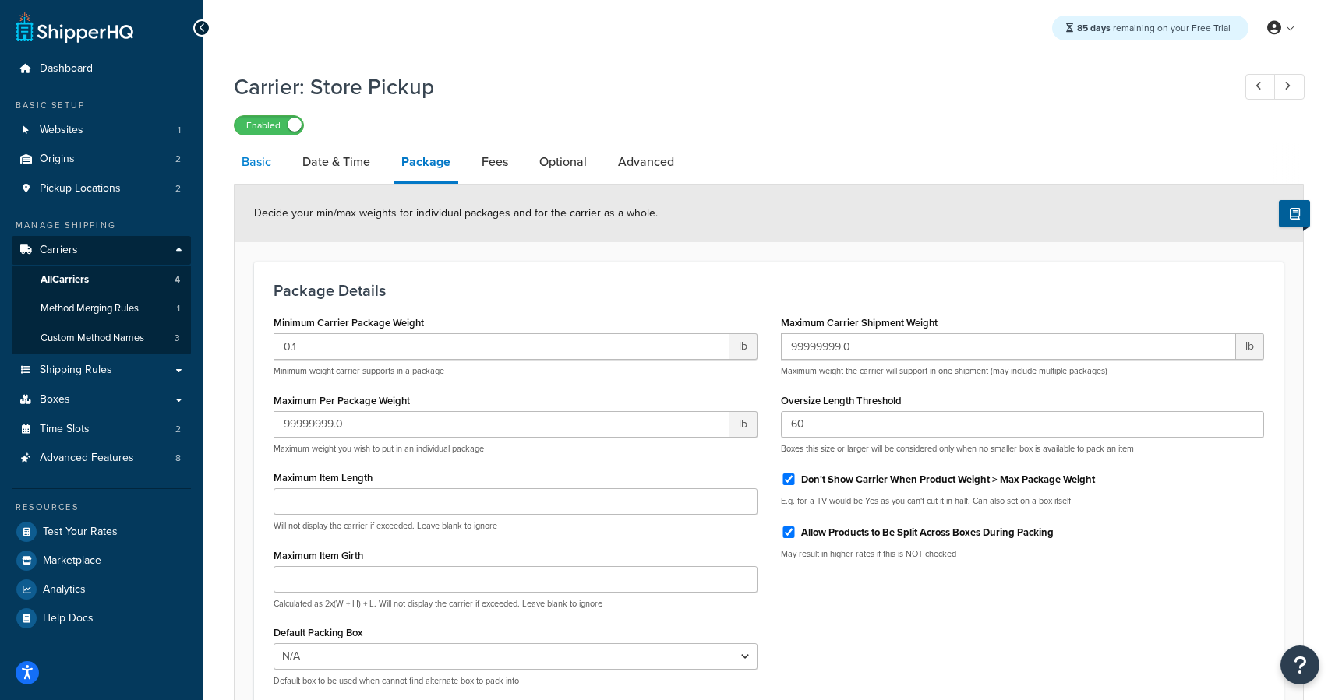
click at [252, 168] on link "Basic" at bounding box center [256, 161] width 45 height 37
select select "pickup"
